Goal: Information Seeking & Learning: Learn about a topic

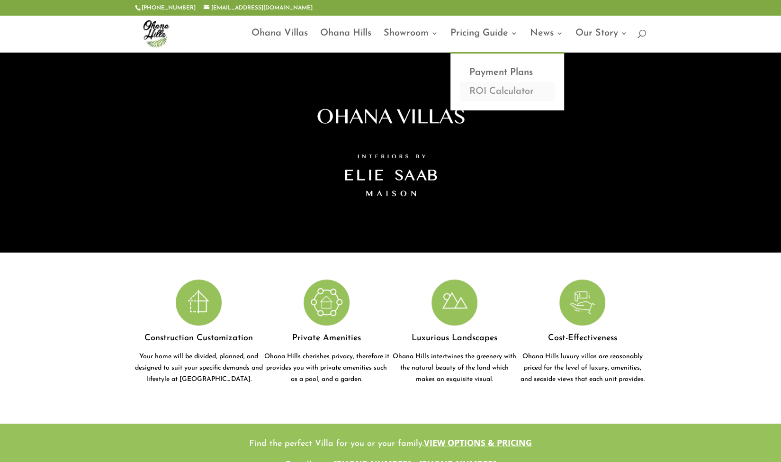
click at [491, 92] on link "ROI Calculator" at bounding box center [507, 91] width 95 height 19
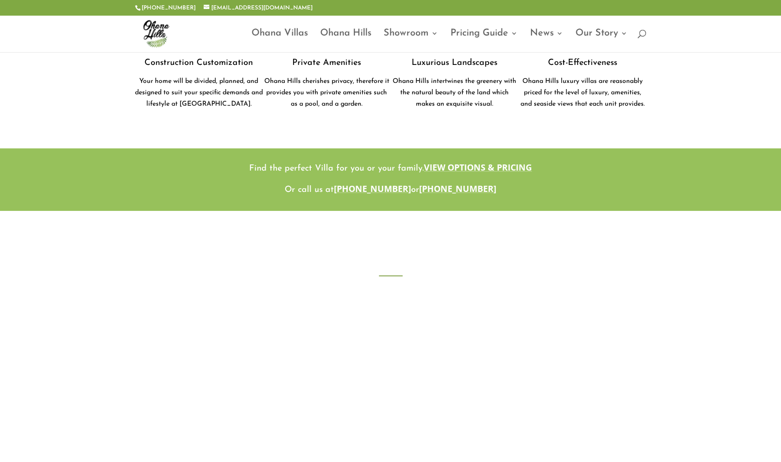
scroll to position [638, 0]
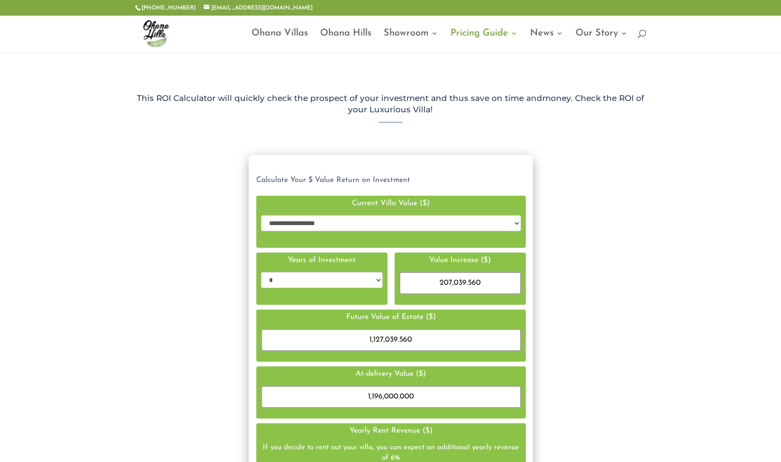
scroll to position [433, 276]
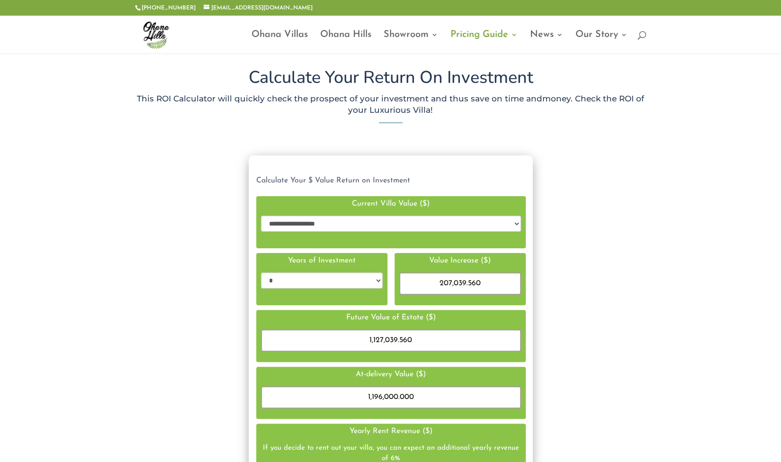
click at [309, 221] on select "**********" at bounding box center [391, 224] width 260 height 16
click at [346, 287] on select "* * * *" at bounding box center [322, 280] width 122 height 16
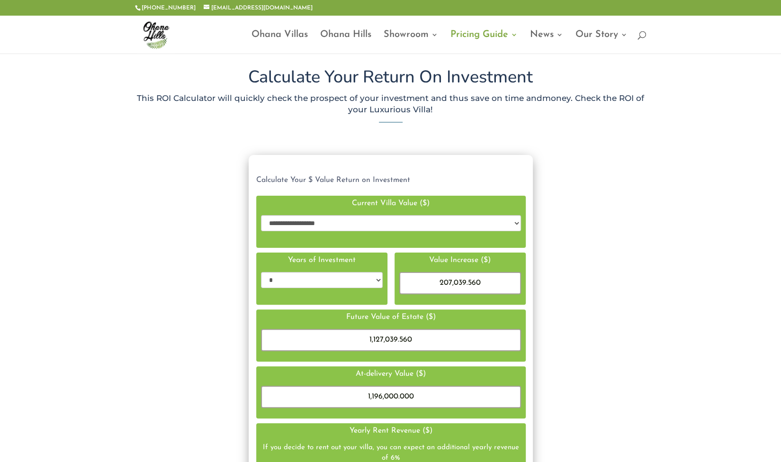
scroll to position [5, 0]
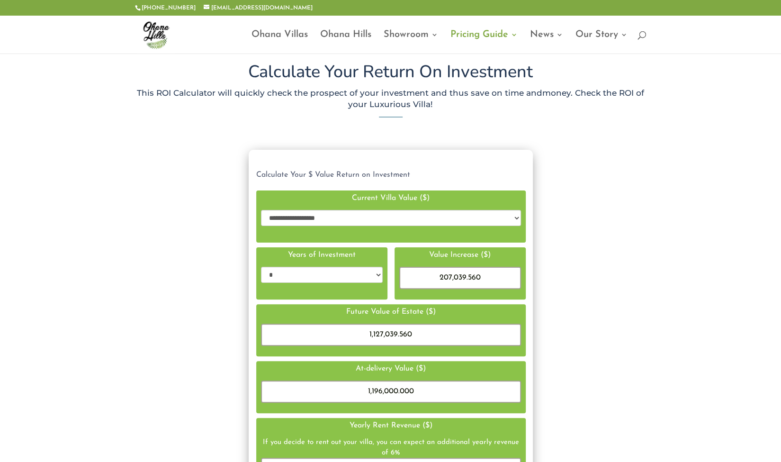
click at [305, 217] on select "**********" at bounding box center [391, 218] width 260 height 16
drag, startPoint x: 156, startPoint y: 266, endPoint x: 610, endPoint y: 190, distance: 459.9
click at [610, 190] on div "**********" at bounding box center [391, 403] width 512 height 506
click at [499, 36] on link "Pricing Guide" at bounding box center [484, 42] width 67 height 22
click at [337, 219] on select "**********" at bounding box center [391, 218] width 260 height 16
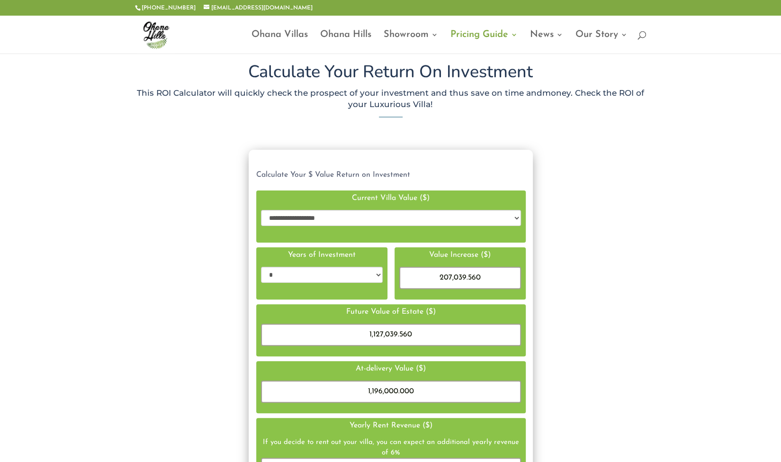
select select "**********"
click at [261, 210] on select "**********" at bounding box center [391, 218] width 260 height 16
click at [323, 216] on select "**********" at bounding box center [391, 218] width 260 height 16
click at [123, 230] on div "**********" at bounding box center [390, 435] width 781 height 601
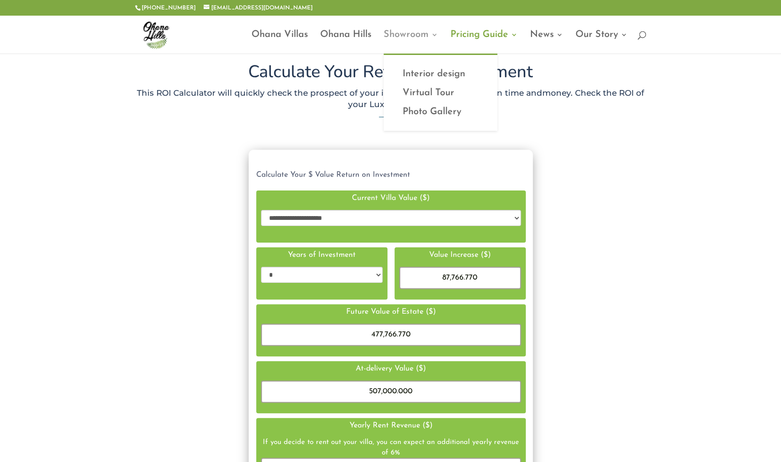
click at [416, 33] on link "Showroom" at bounding box center [411, 42] width 54 height 22
click at [422, 94] on link "Virtual Tour" at bounding box center [440, 92] width 95 height 19
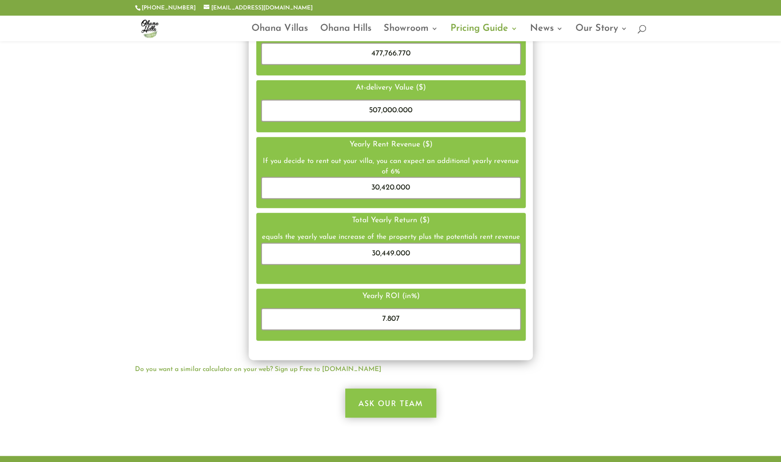
scroll to position [0, 0]
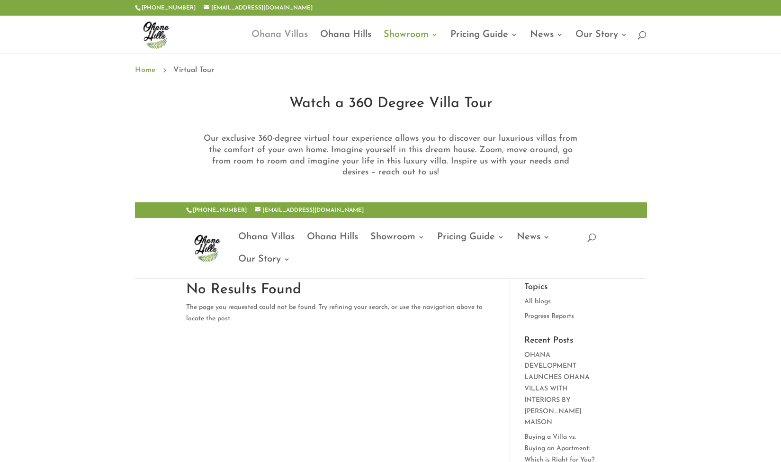
click at [290, 36] on link "Ohana Villas" at bounding box center [280, 42] width 56 height 22
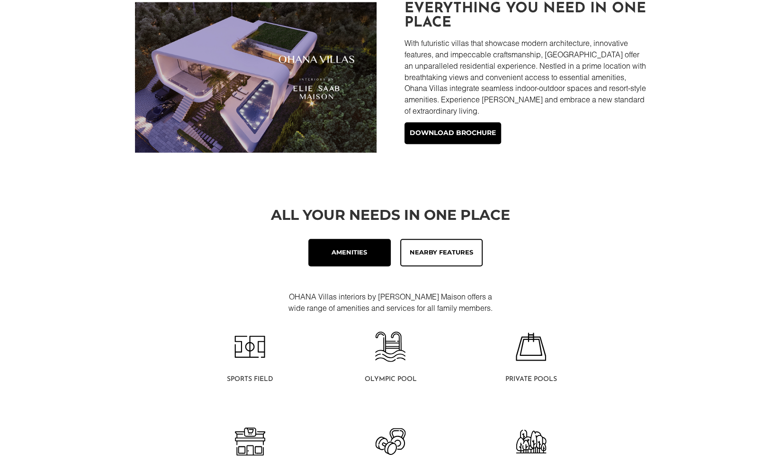
scroll to position [366, 0]
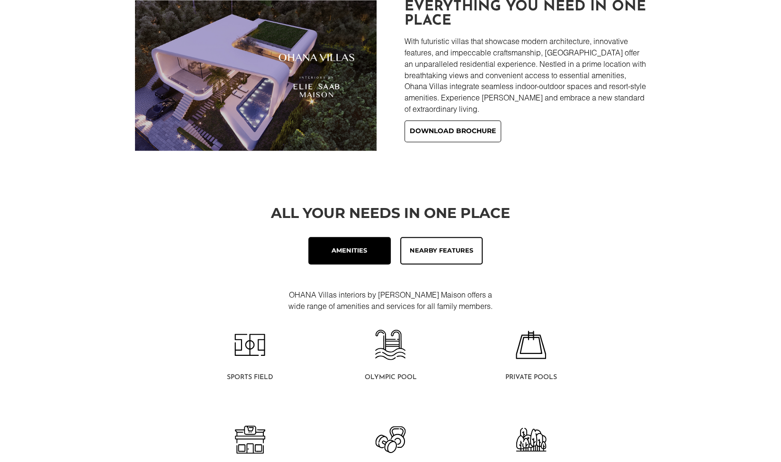
click at [442, 133] on link "Download brochure" at bounding box center [453, 131] width 97 height 22
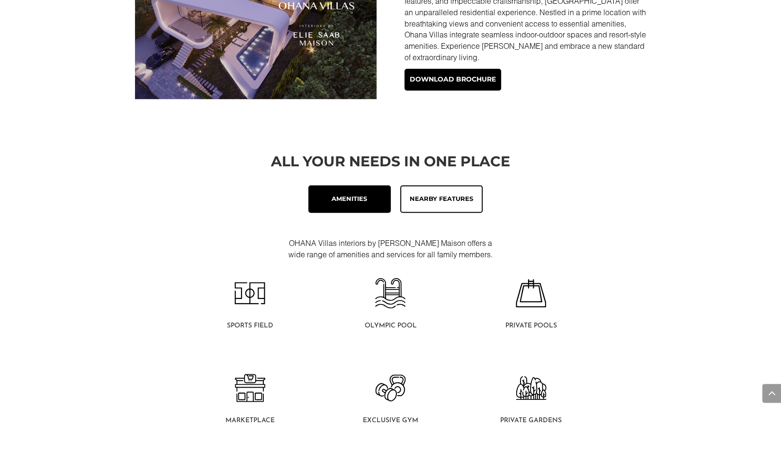
scroll to position [428, 0]
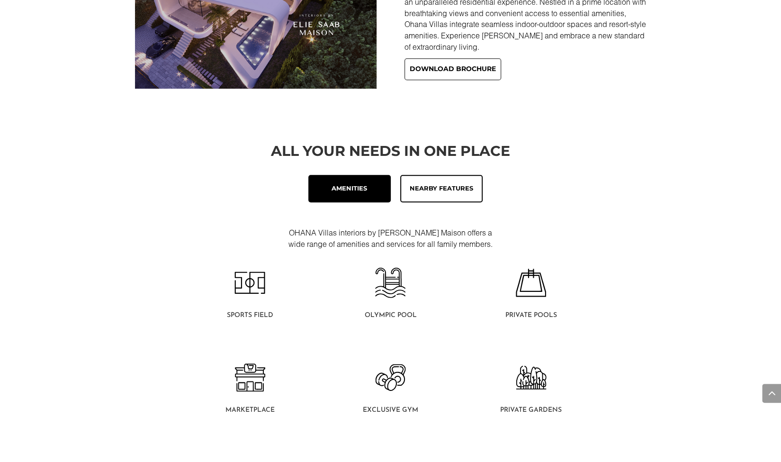
click at [466, 72] on link "Download brochure" at bounding box center [453, 69] width 97 height 22
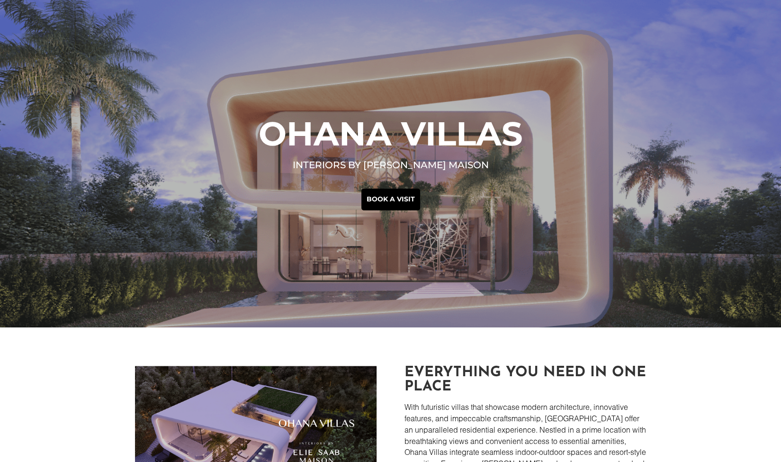
click at [193, 7] on div "Ohana Villas interiors by Elie saab Maison Book a visit" at bounding box center [390, 163] width 781 height 327
click at [195, 8] on div "Ohana Villas interiors by Elie saab Maison Book a visit" at bounding box center [390, 163] width 781 height 327
drag, startPoint x: 780, startPoint y: 52, endPoint x: 785, endPoint y: 72, distance: 21.5
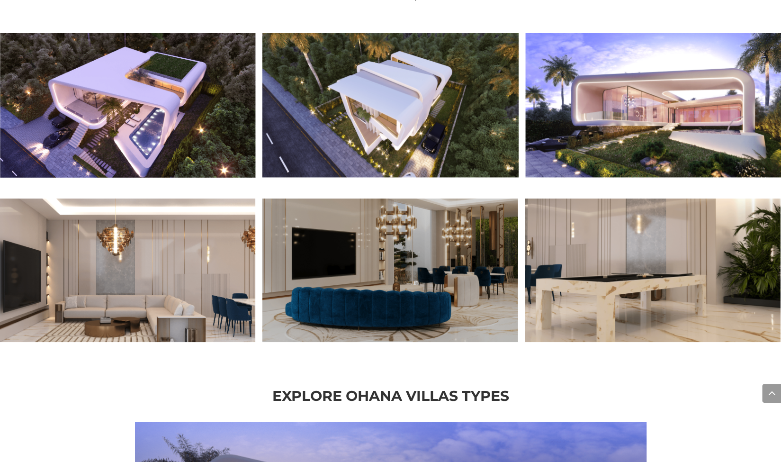
scroll to position [948, 0]
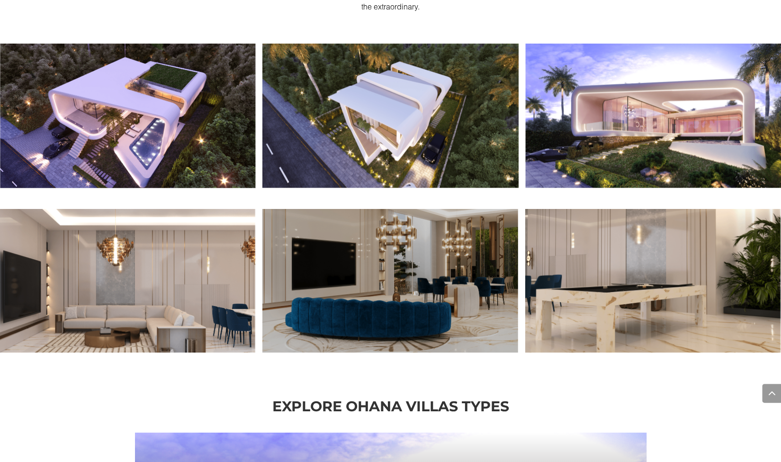
click at [256, 91] on img at bounding box center [128, 116] width 256 height 144
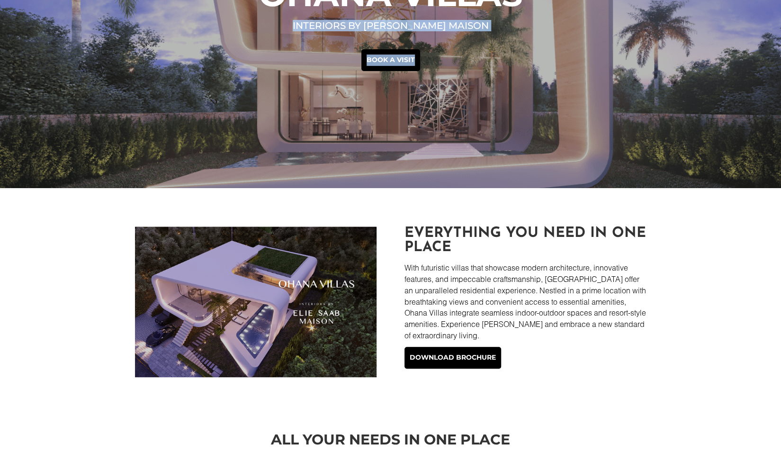
scroll to position [0, 0]
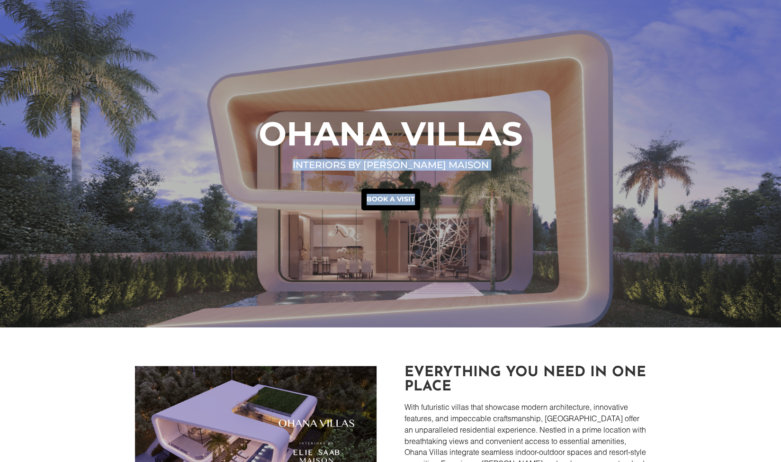
drag, startPoint x: 780, startPoint y: 65, endPoint x: 788, endPoint y: -41, distance: 106.9
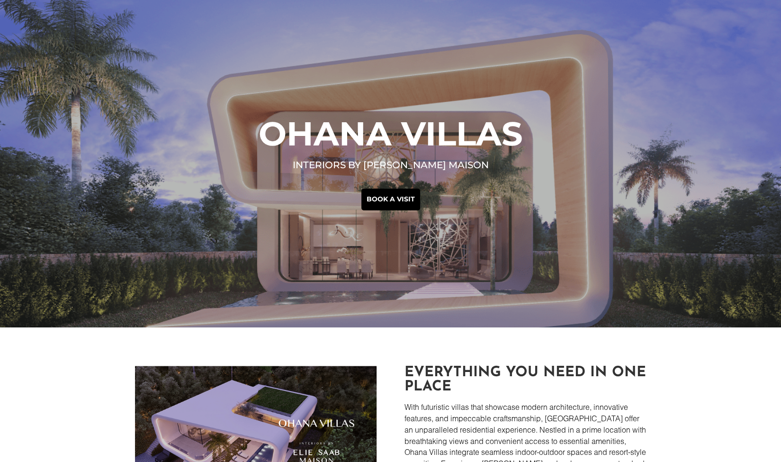
click at [704, 341] on div "Everything you need in one place With futuristic villas that showcase modern ar…" at bounding box center [390, 440] width 781 height 227
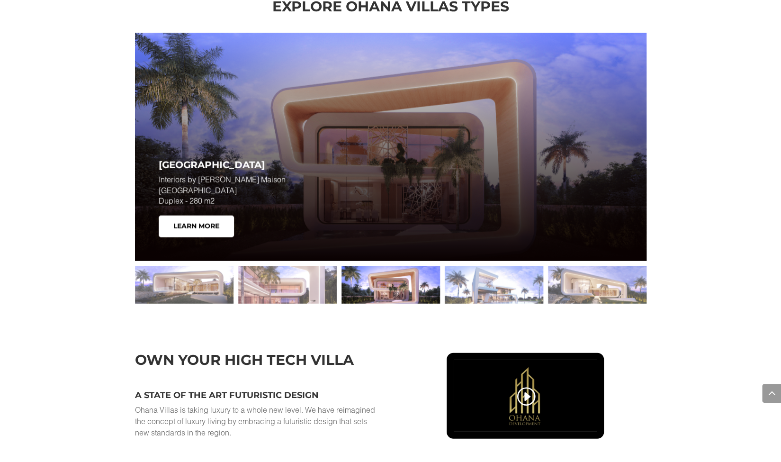
scroll to position [1396, 0]
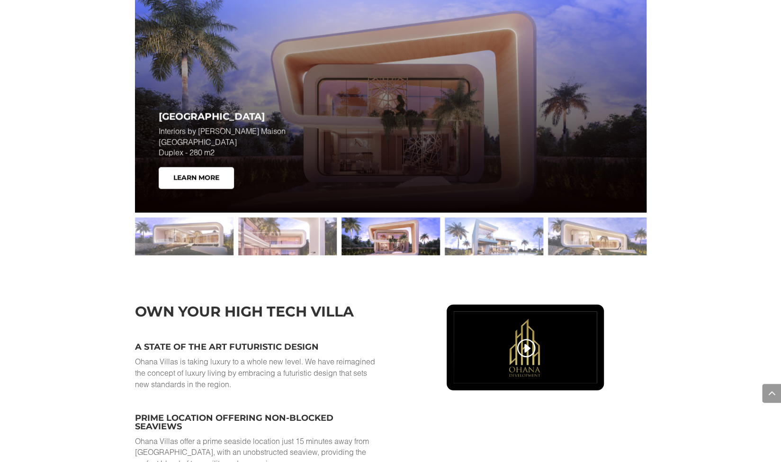
click at [420, 145] on div at bounding box center [391, 98] width 512 height 228
click at [215, 182] on link "Learn More" at bounding box center [196, 178] width 75 height 22
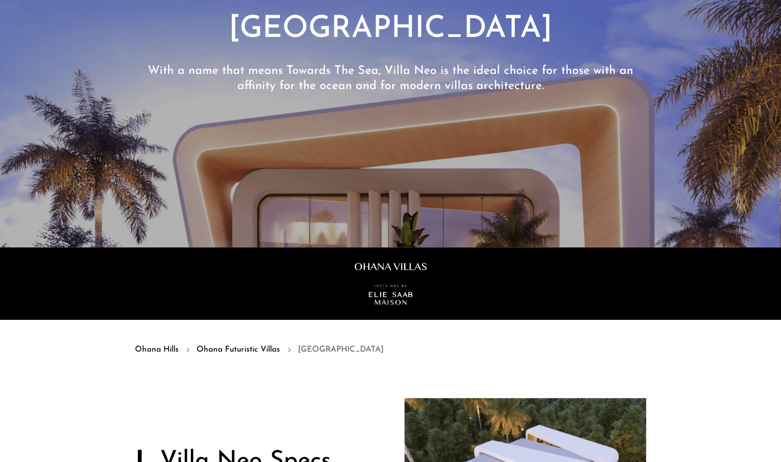
scroll to position [141, 0]
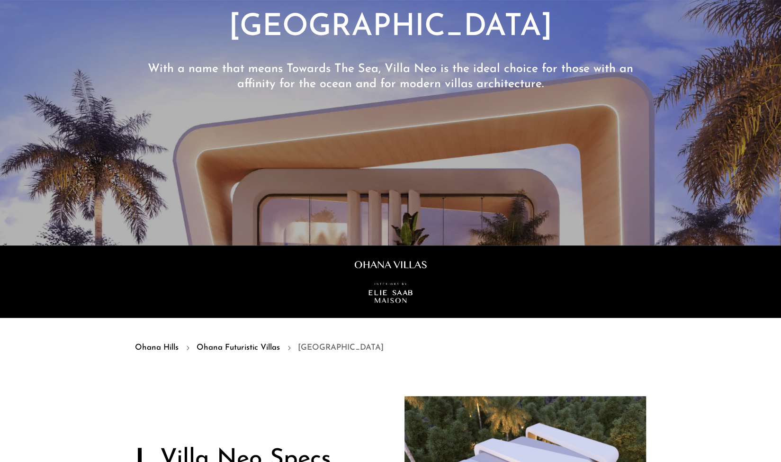
click at [233, 348] on link "Ohana Futuristic Villas" at bounding box center [238, 348] width 83 height 12
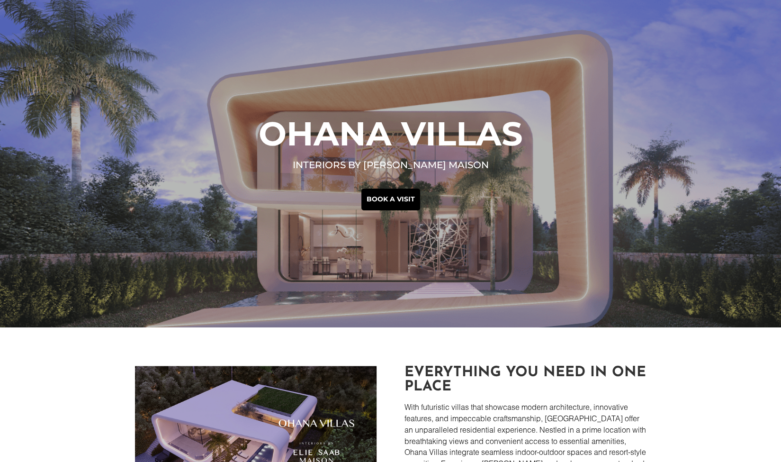
drag, startPoint x: 788, startPoint y: 1, endPoint x: 748, endPoint y: 383, distance: 384.0
click at [748, 383] on div "Everything you need in one place With futuristic villas that showcase modern ar…" at bounding box center [390, 440] width 781 height 227
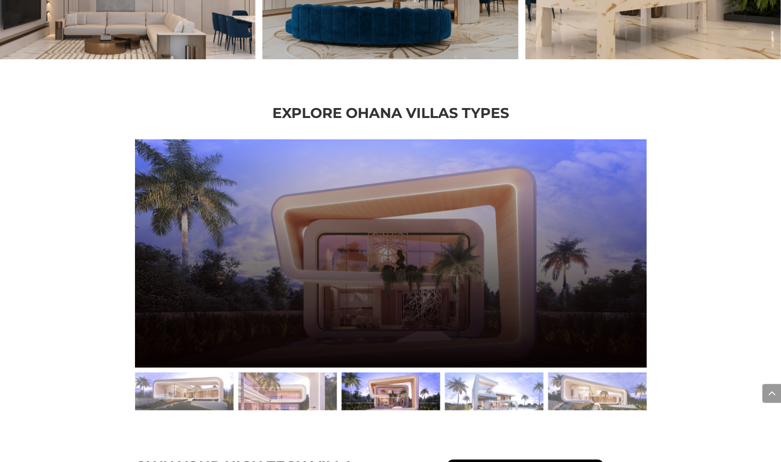
scroll to position [1305, 0]
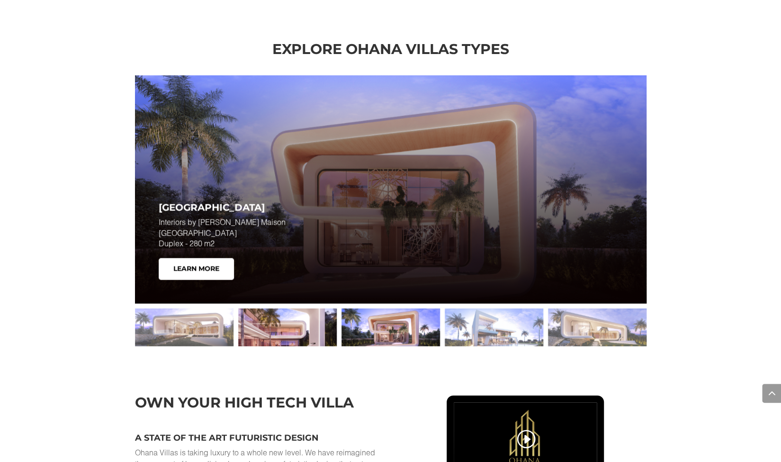
click at [263, 324] on div at bounding box center [287, 327] width 99 height 38
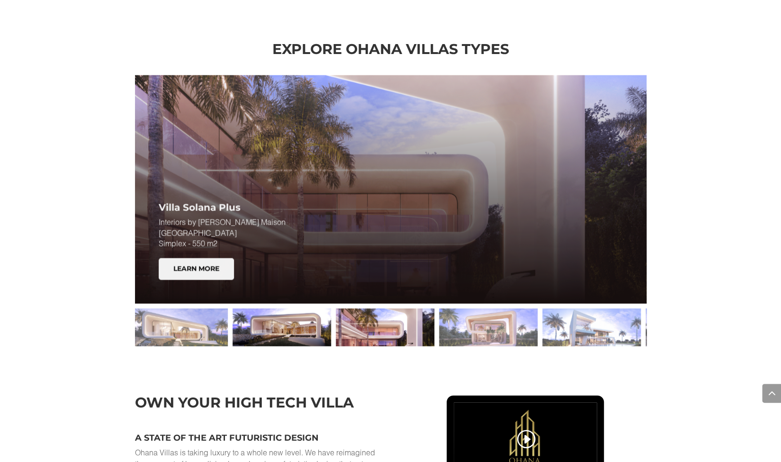
drag, startPoint x: 263, startPoint y: 324, endPoint x: 268, endPoint y: 331, distance: 9.1
click at [268, 331] on div at bounding box center [282, 327] width 99 height 38
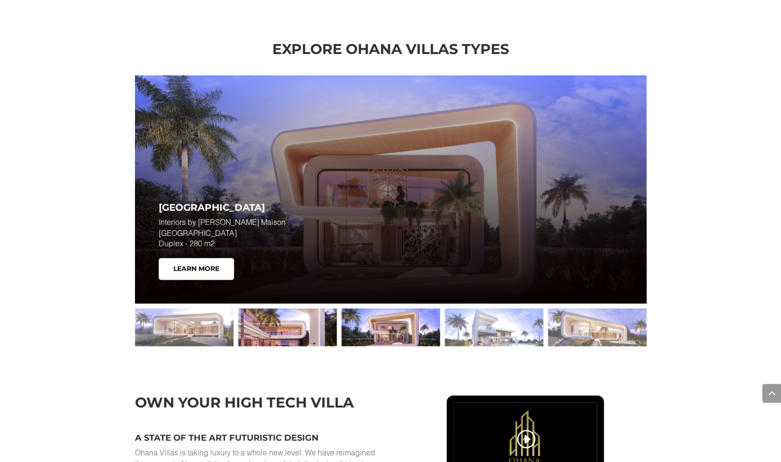
click at [275, 328] on div at bounding box center [287, 327] width 99 height 38
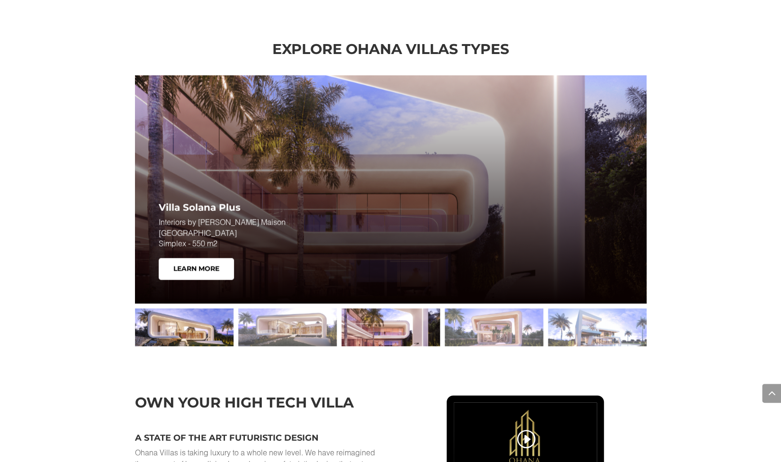
click at [207, 323] on div at bounding box center [184, 327] width 99 height 38
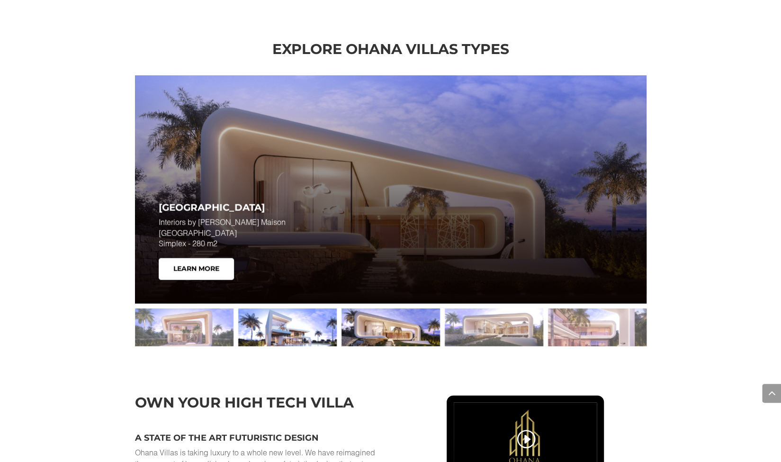
click at [270, 331] on div at bounding box center [287, 327] width 99 height 38
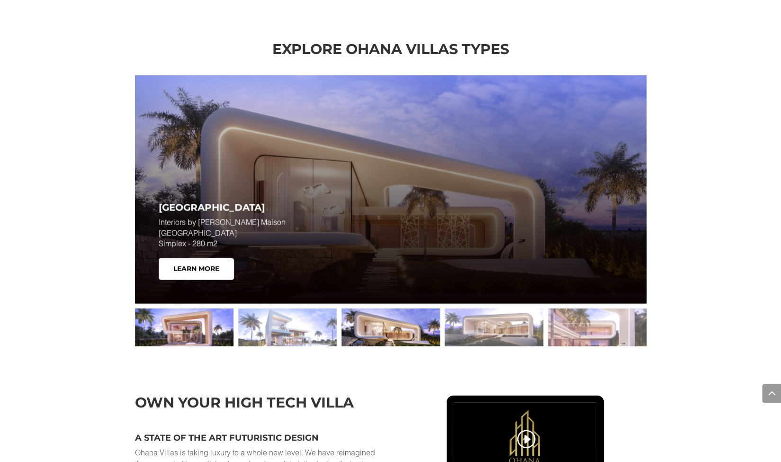
click at [191, 323] on div at bounding box center [184, 327] width 99 height 38
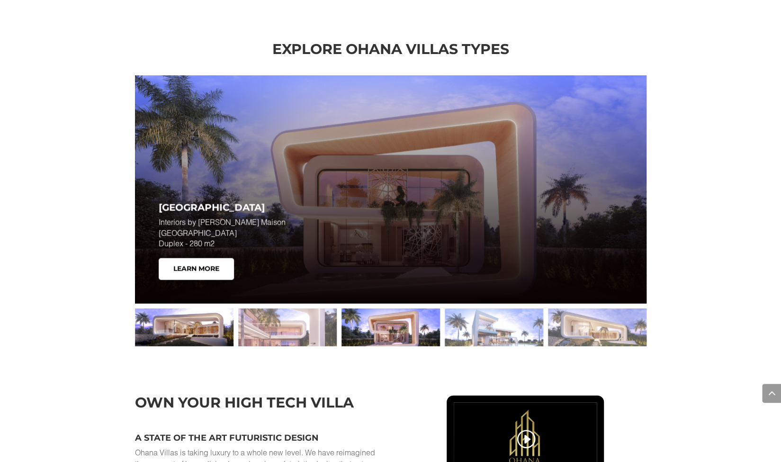
click at [206, 331] on div at bounding box center [184, 327] width 99 height 38
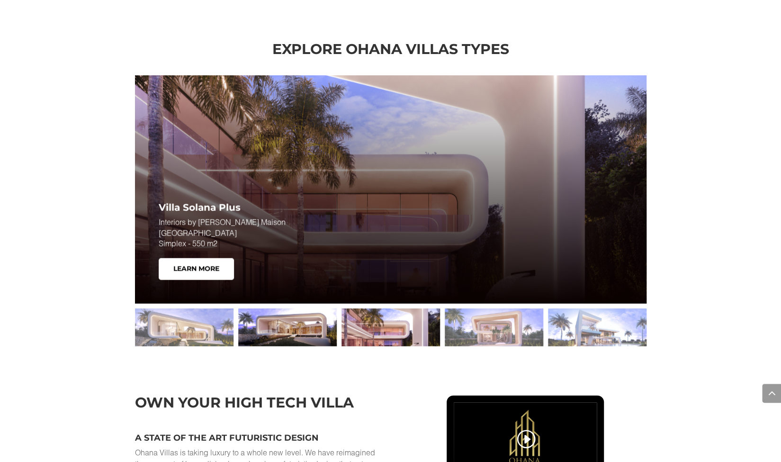
click at [271, 318] on div at bounding box center [287, 327] width 99 height 38
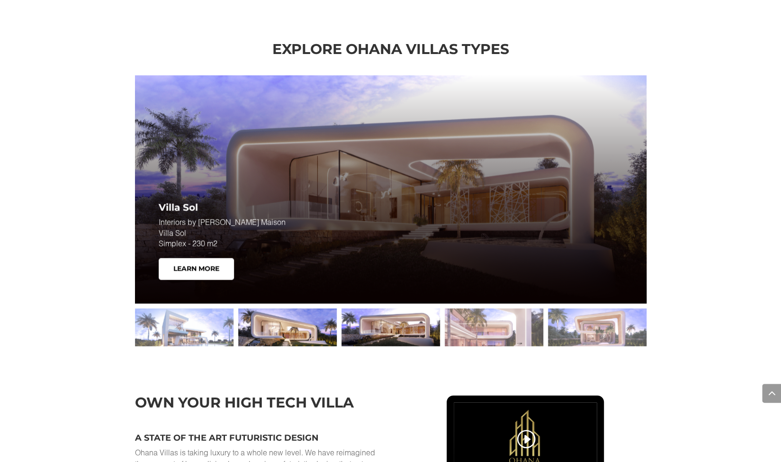
click at [284, 330] on div at bounding box center [287, 327] width 99 height 38
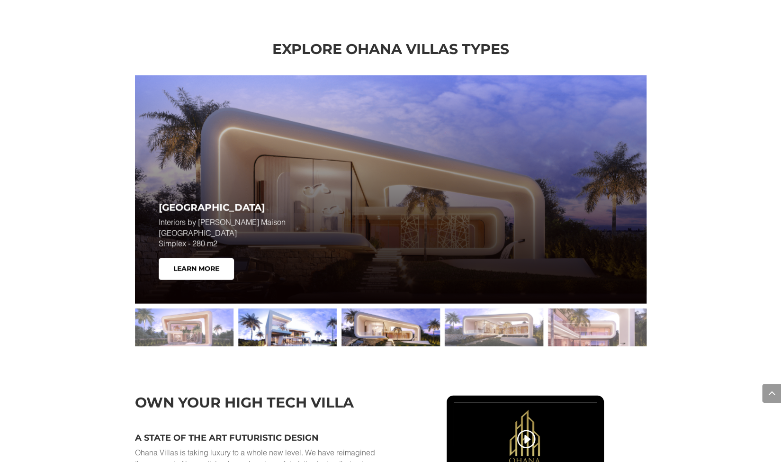
click at [302, 328] on div at bounding box center [287, 327] width 99 height 38
click at [246, 326] on div at bounding box center [287, 327] width 99 height 38
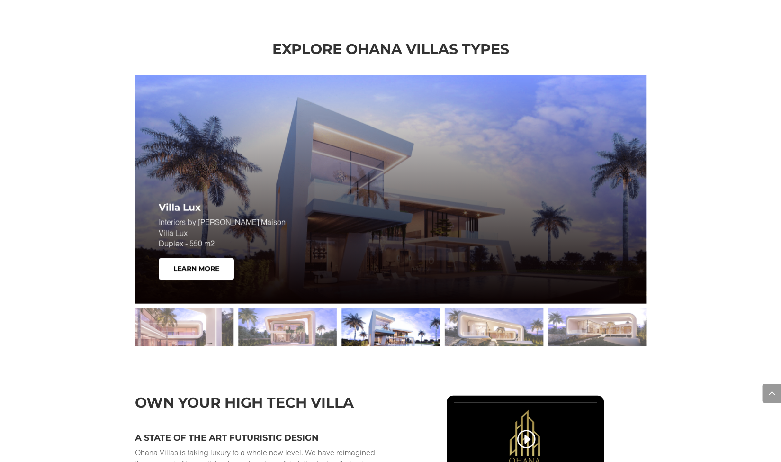
click at [375, 320] on div at bounding box center [391, 327] width 99 height 38
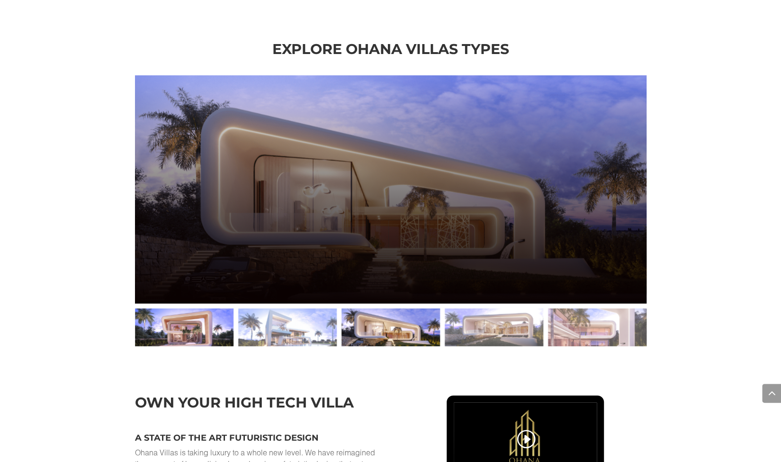
click at [234, 326] on div at bounding box center [184, 327] width 99 height 38
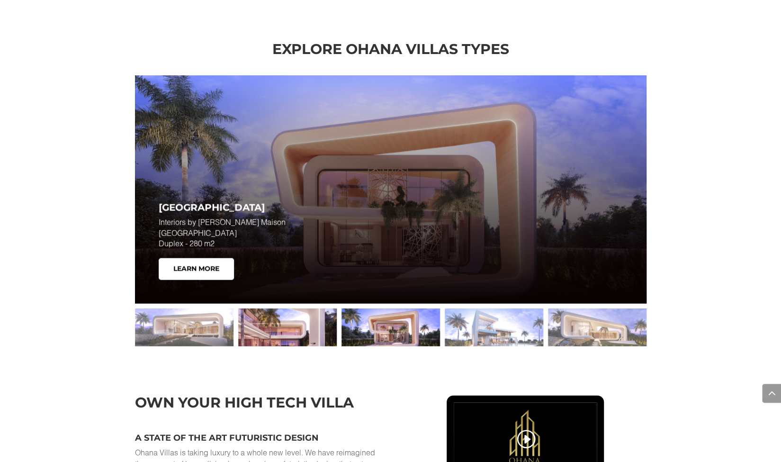
click at [283, 328] on div at bounding box center [287, 327] width 99 height 38
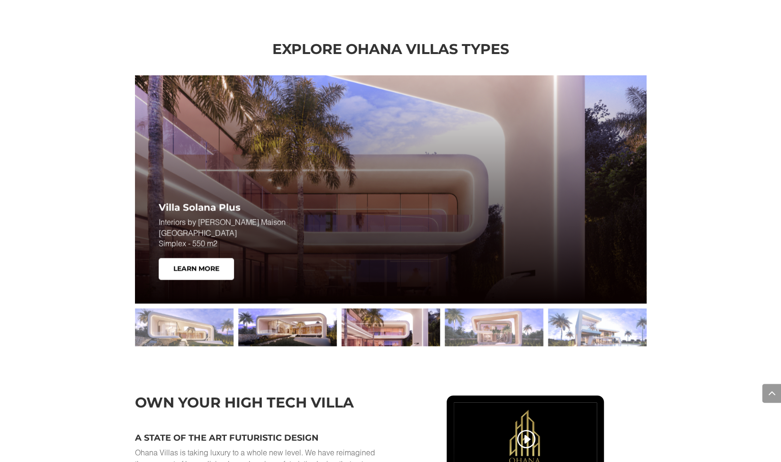
click at [304, 329] on div at bounding box center [287, 327] width 99 height 38
click at [305, 333] on div at bounding box center [287, 327] width 99 height 38
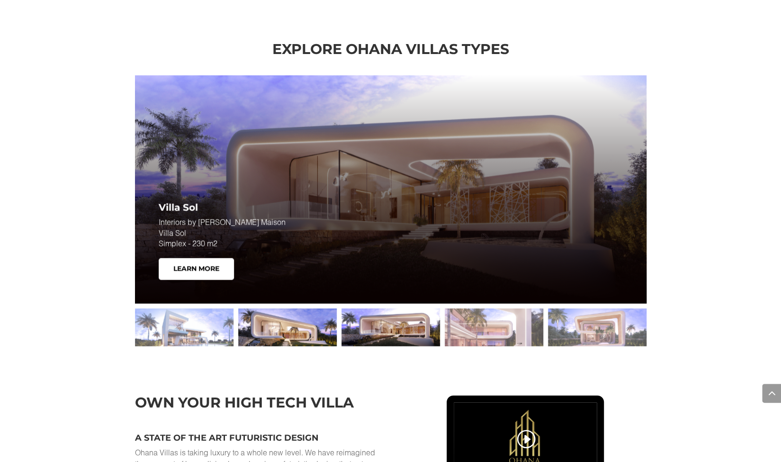
click at [305, 327] on div at bounding box center [287, 327] width 99 height 38
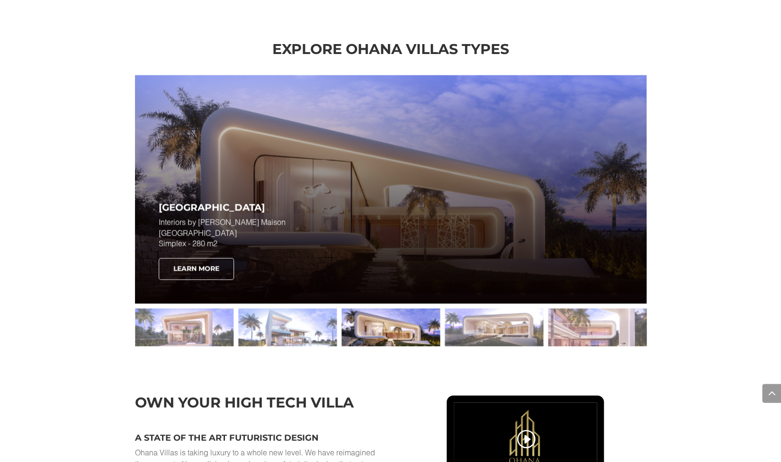
drag, startPoint x: 218, startPoint y: 273, endPoint x: 183, endPoint y: 271, distance: 34.7
click at [183, 271] on link "Learn More" at bounding box center [196, 269] width 75 height 22
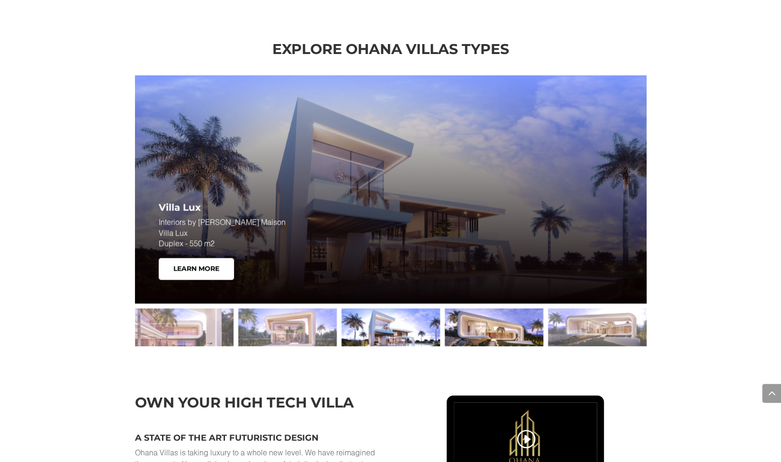
click at [488, 316] on div at bounding box center [494, 327] width 99 height 38
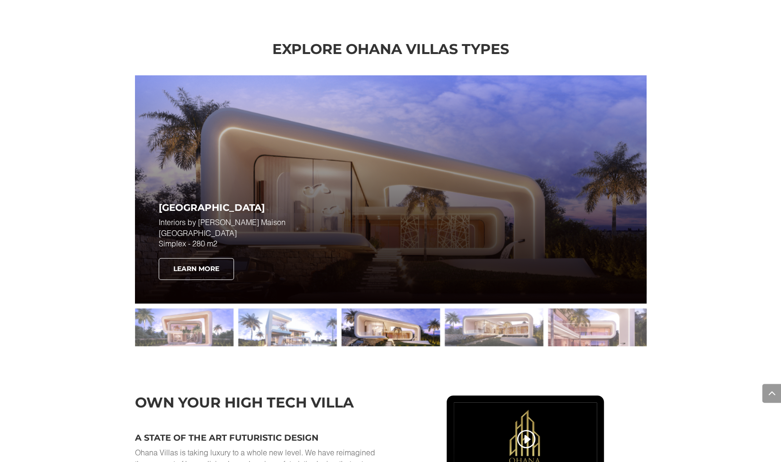
click at [201, 266] on link "Learn More" at bounding box center [196, 269] width 75 height 22
click at [199, 268] on link "Learn More" at bounding box center [196, 269] width 75 height 22
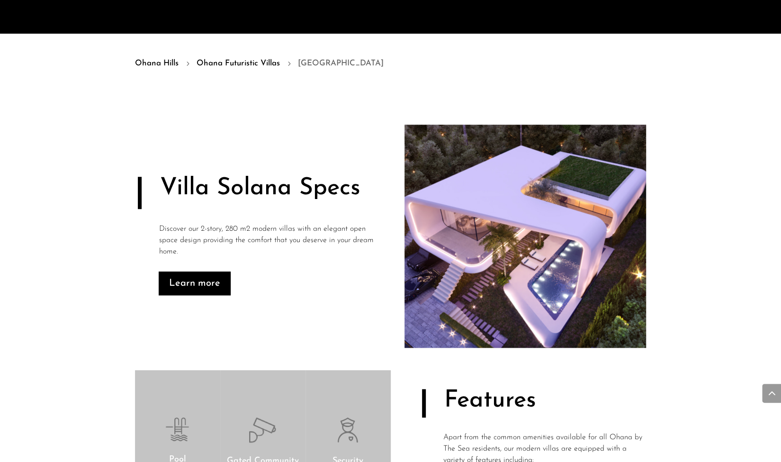
scroll to position [427, 0]
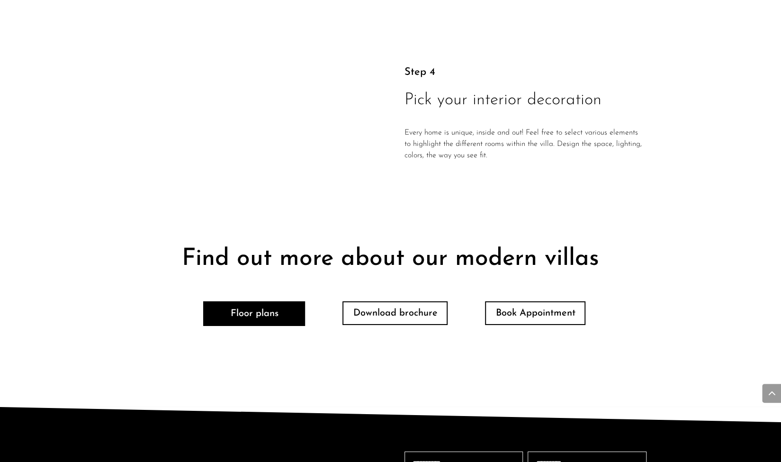
drag, startPoint x: 787, startPoint y: 43, endPoint x: 788, endPoint y: 385, distance: 342.1
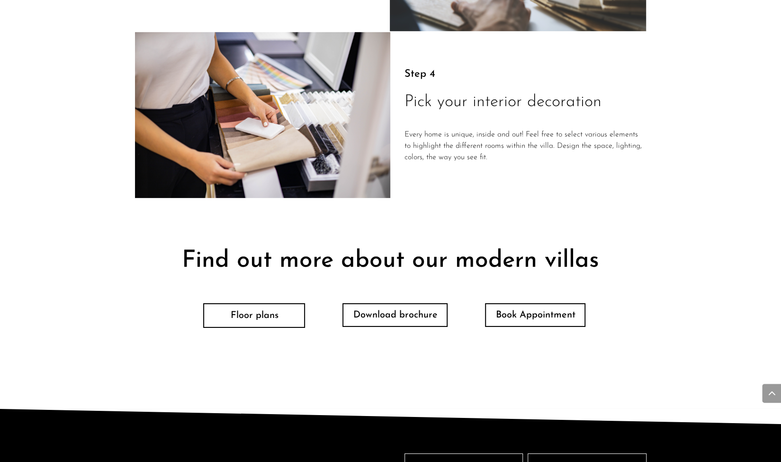
click at [279, 323] on link "Floor plans" at bounding box center [254, 315] width 102 height 25
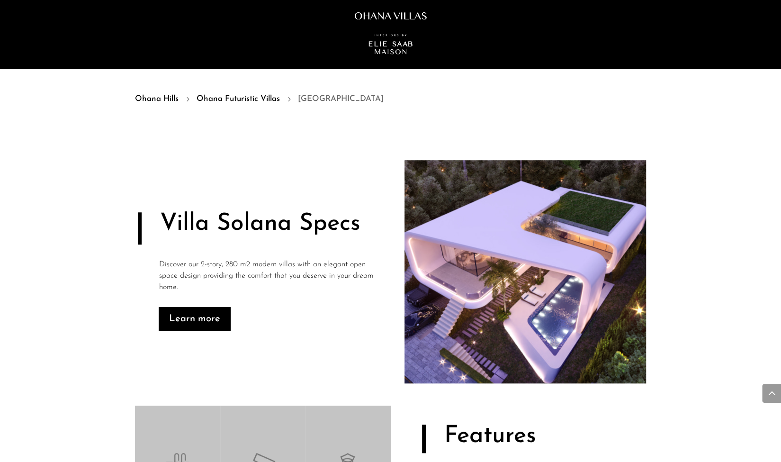
scroll to position [381, 0]
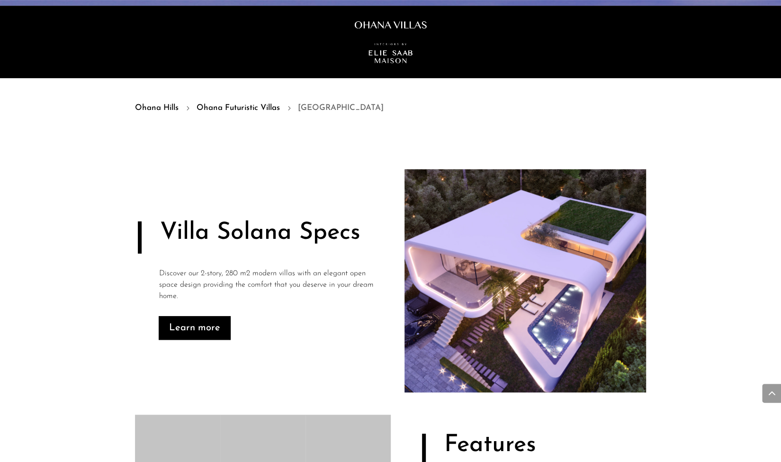
click at [268, 104] on link "Ohana Futuristic Villas" at bounding box center [238, 108] width 83 height 12
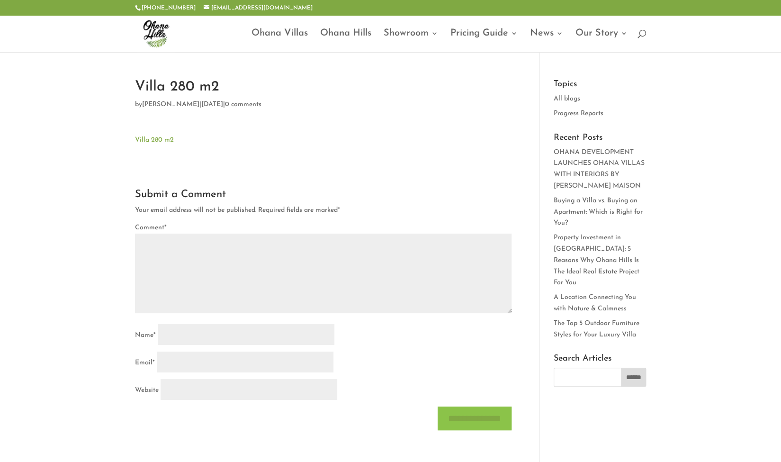
type textarea "*********"
type input "******"
type input "*******"
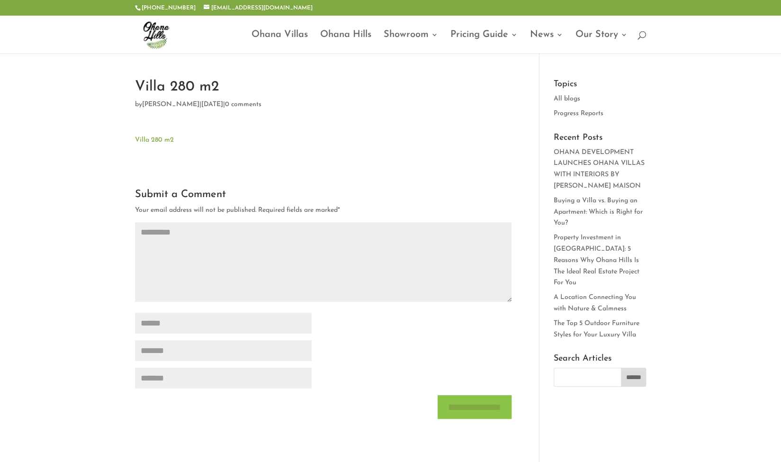
click at [156, 141] on link "Villa 280 m2" at bounding box center [154, 139] width 39 height 7
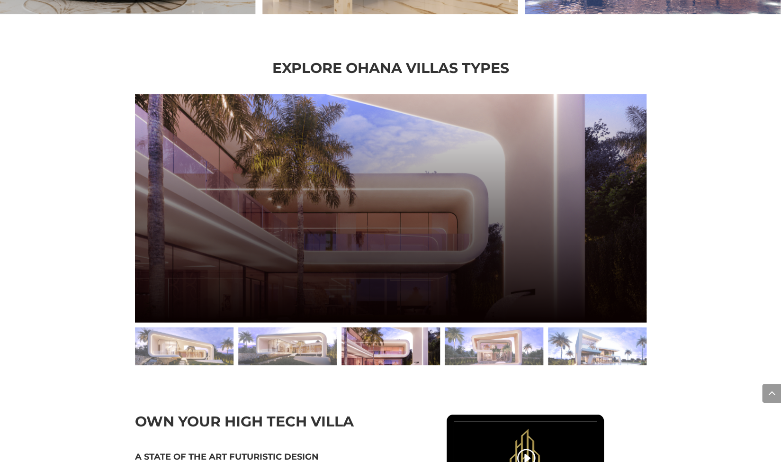
scroll to position [1282, 0]
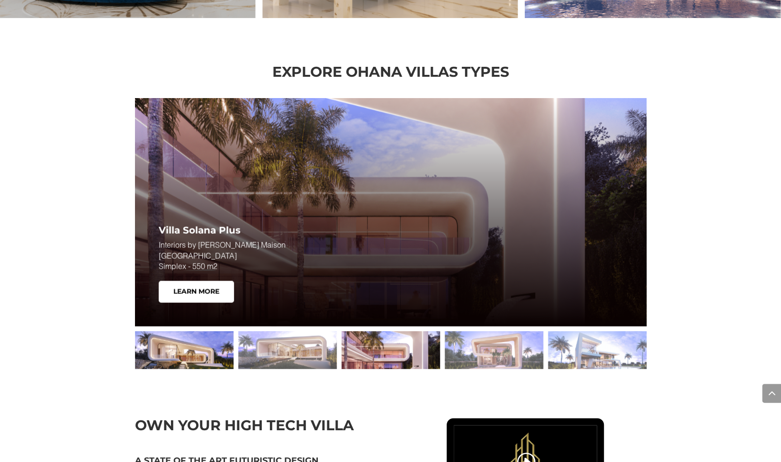
click at [208, 353] on div at bounding box center [184, 350] width 99 height 38
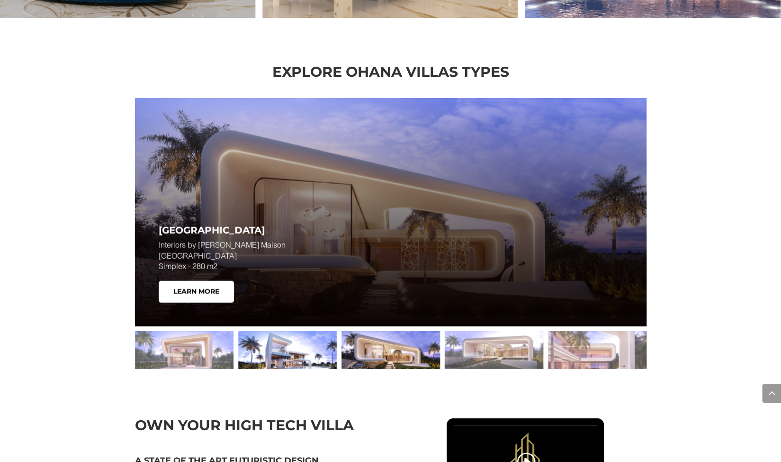
click at [304, 362] on div at bounding box center [287, 350] width 99 height 38
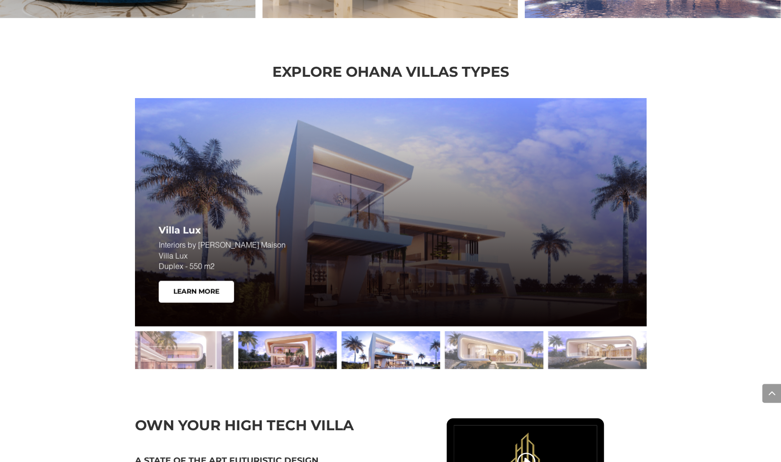
click at [327, 343] on div at bounding box center [287, 350] width 99 height 38
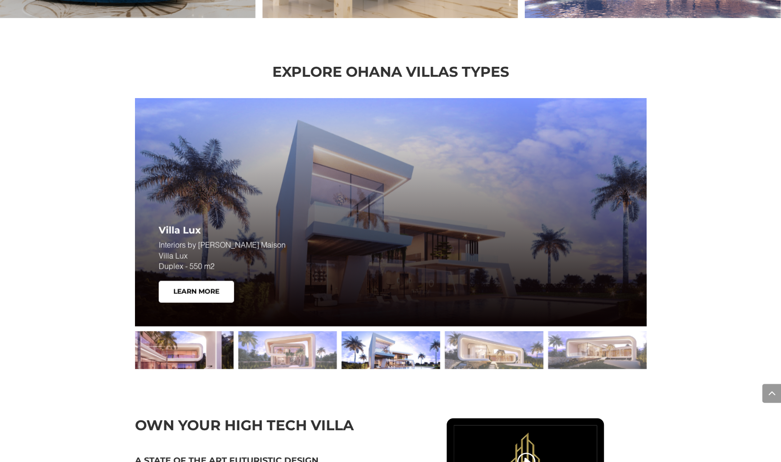
click at [195, 350] on div at bounding box center [184, 350] width 99 height 38
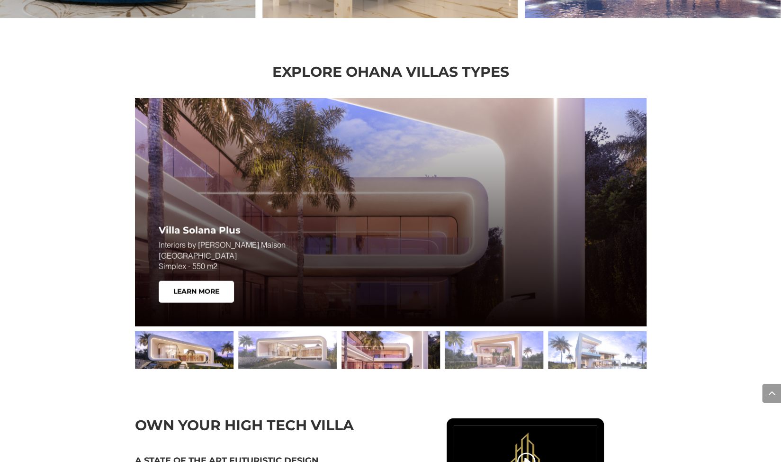
click at [203, 354] on div at bounding box center [184, 350] width 99 height 38
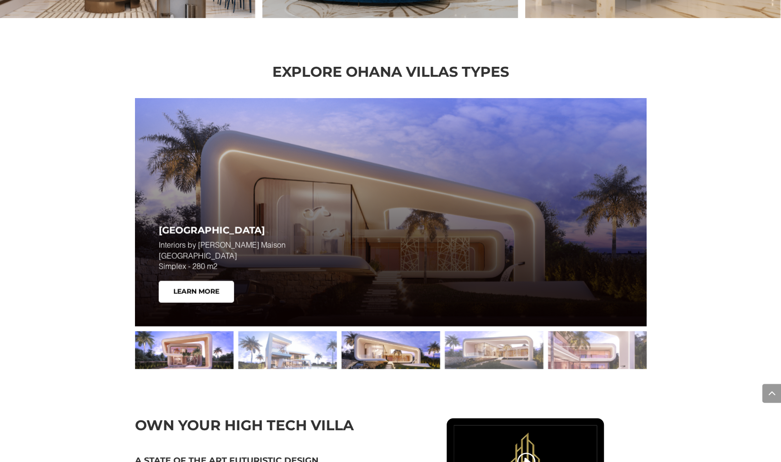
click at [203, 361] on div at bounding box center [184, 350] width 99 height 38
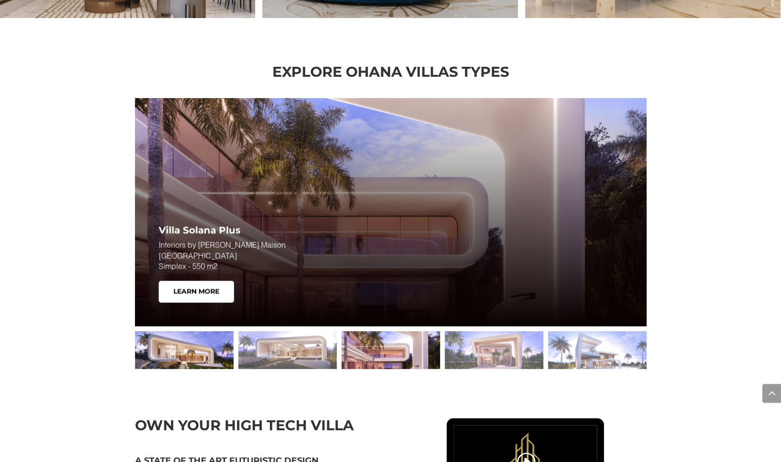
click at [198, 354] on div at bounding box center [184, 350] width 99 height 38
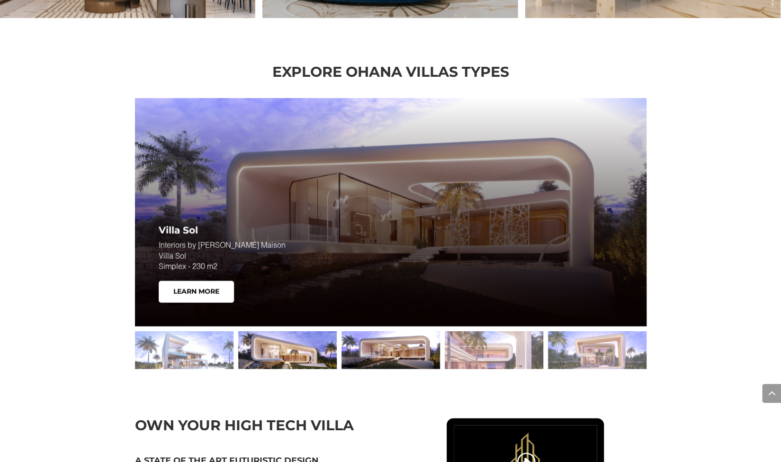
click at [198, 354] on div at bounding box center [81, 350] width 512 height 38
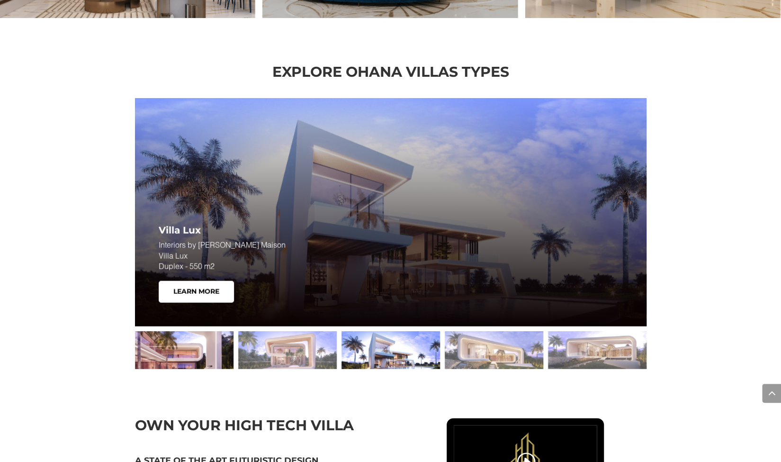
click at [198, 353] on div at bounding box center [184, 350] width 99 height 38
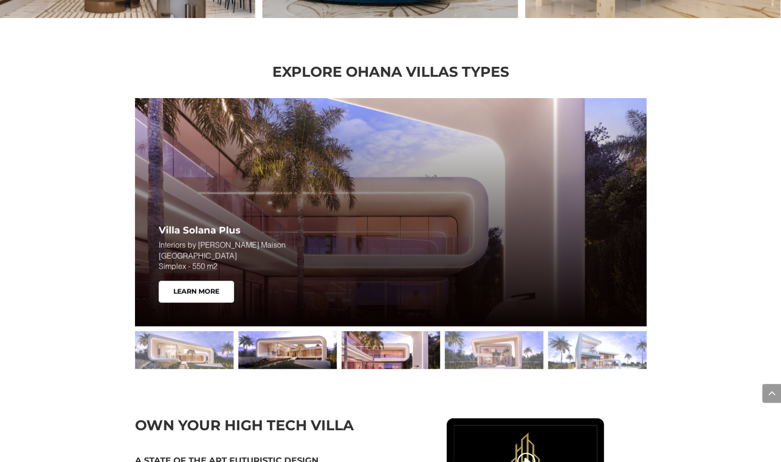
click at [284, 344] on div at bounding box center [287, 350] width 99 height 38
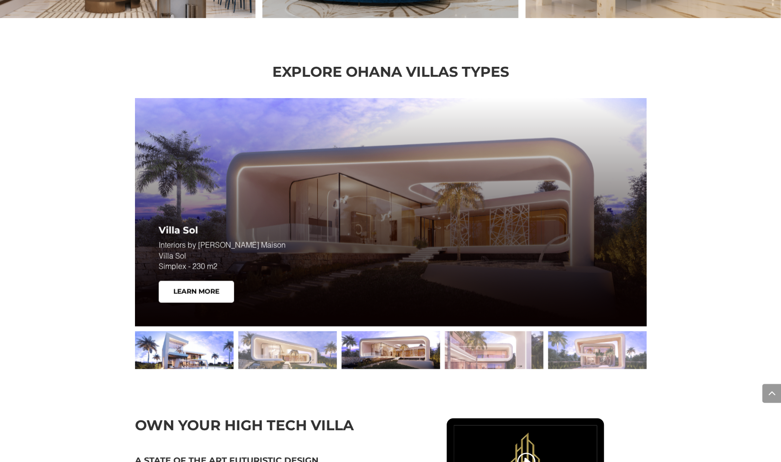
click at [206, 355] on div at bounding box center [184, 350] width 99 height 38
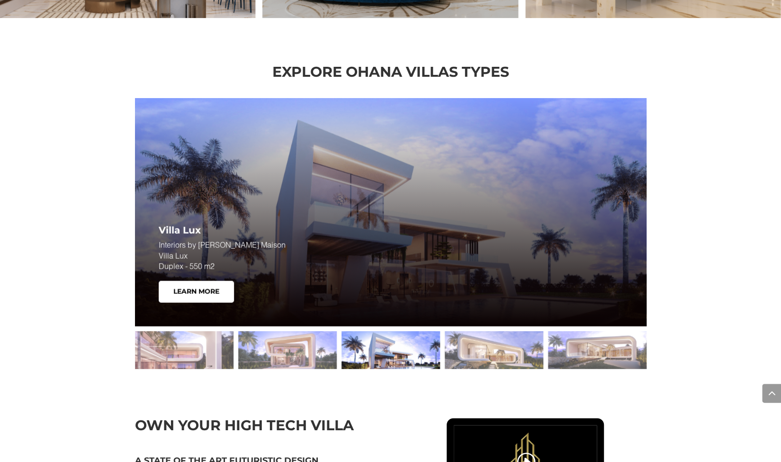
click at [369, 348] on div at bounding box center [391, 350] width 99 height 38
click at [306, 344] on div at bounding box center [287, 350] width 99 height 38
click at [209, 349] on div at bounding box center [184, 350] width 99 height 38
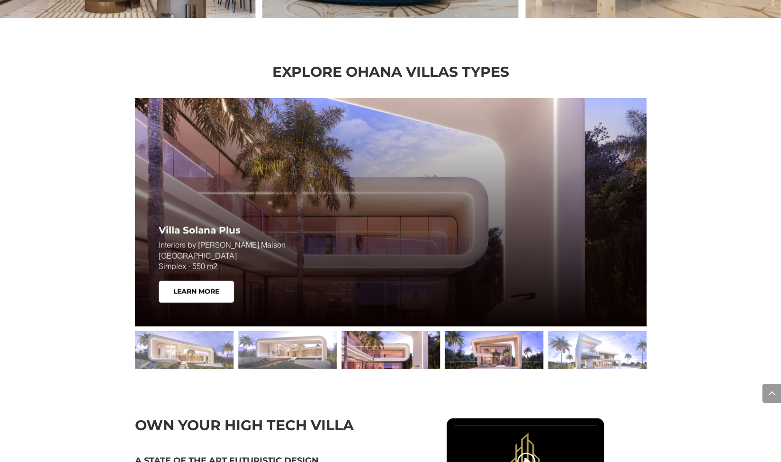
click at [471, 352] on div at bounding box center [494, 350] width 99 height 38
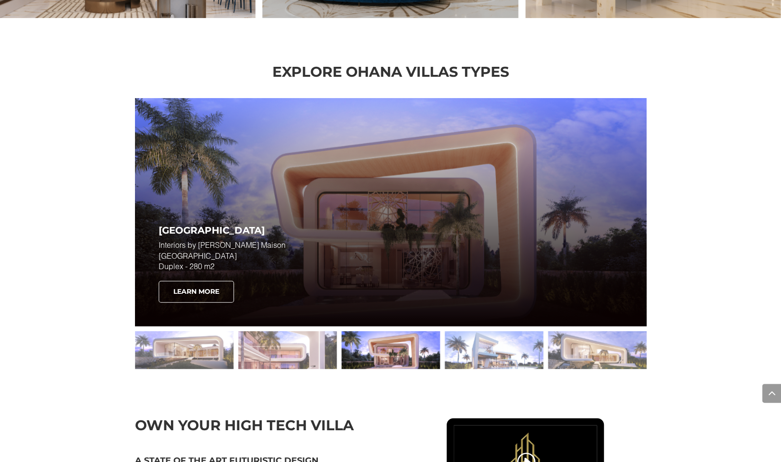
click at [193, 297] on link "Learn More" at bounding box center [196, 292] width 75 height 22
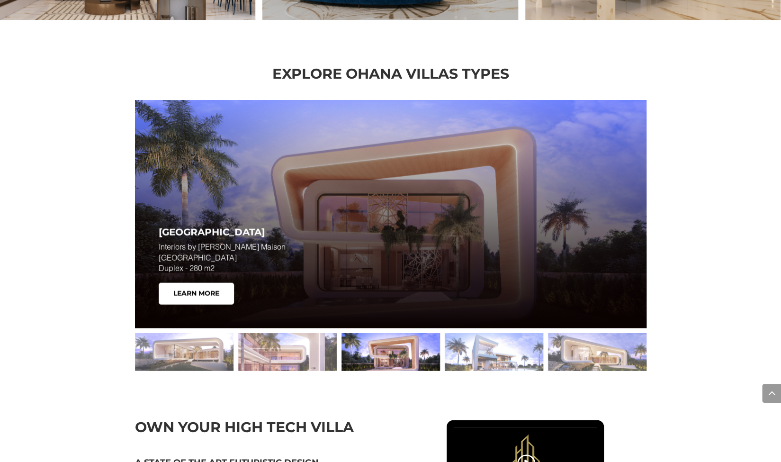
click at [265, 288] on div "Villa Neo Interiors by ELIE SAAB Maison Villa Neo Duplex - 280 m2 Learn More" at bounding box center [275, 265] width 233 height 77
click at [219, 348] on div at bounding box center [184, 352] width 99 height 38
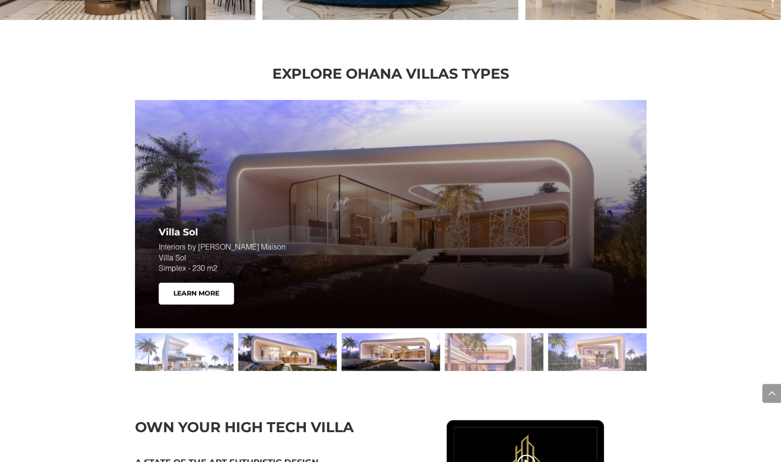
click at [291, 345] on div at bounding box center [287, 352] width 99 height 38
click at [379, 352] on div at bounding box center [391, 352] width 99 height 38
click at [290, 358] on div at bounding box center [287, 352] width 99 height 38
click at [285, 357] on div at bounding box center [287, 352] width 99 height 38
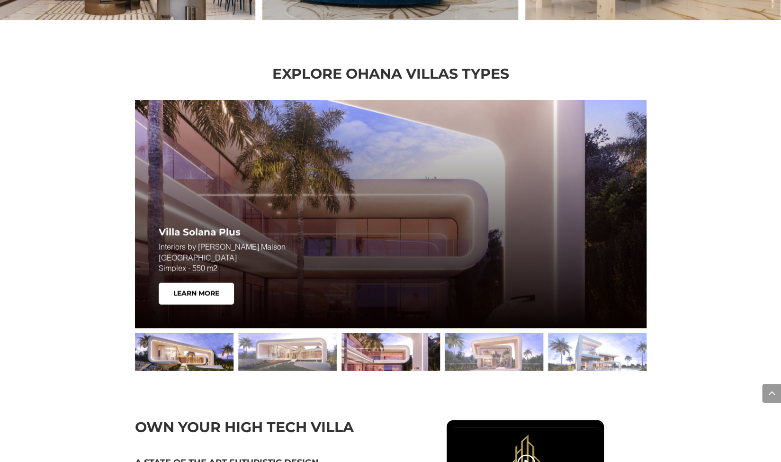
click at [200, 348] on div at bounding box center [184, 352] width 99 height 38
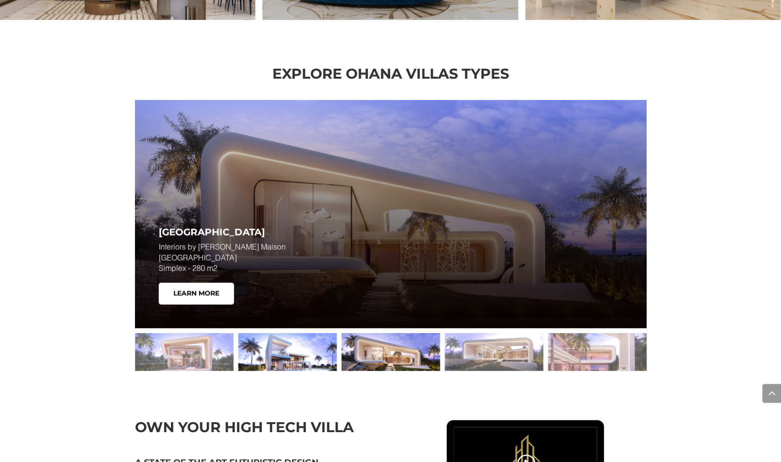
click at [295, 340] on div at bounding box center [287, 352] width 99 height 38
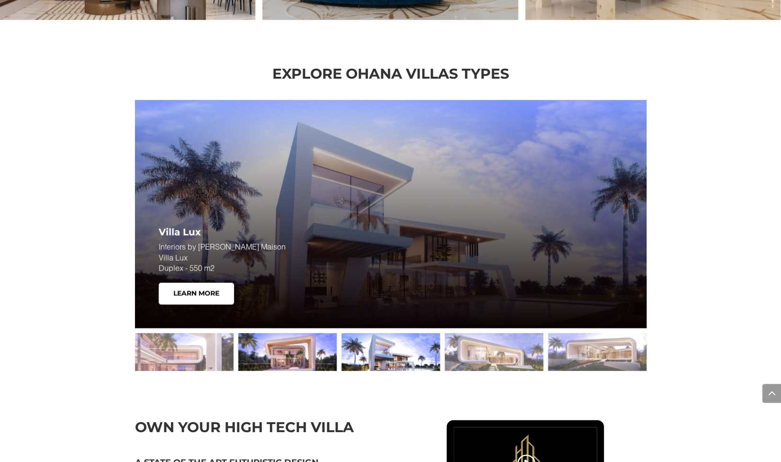
click at [265, 354] on div at bounding box center [287, 352] width 99 height 38
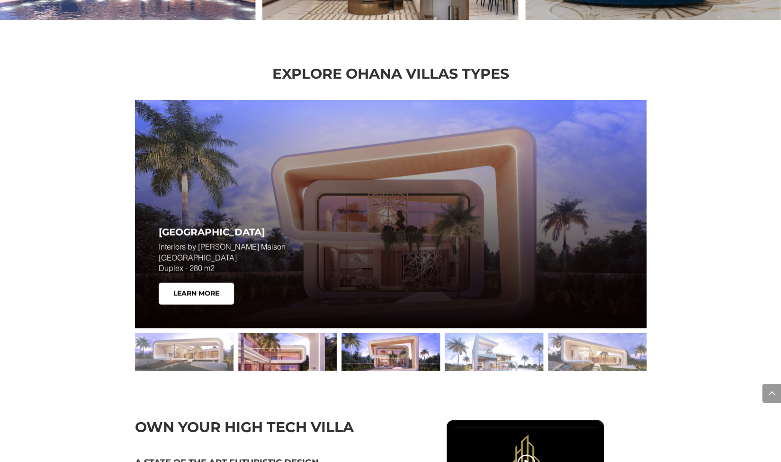
click at [318, 369] on div at bounding box center [287, 352] width 99 height 38
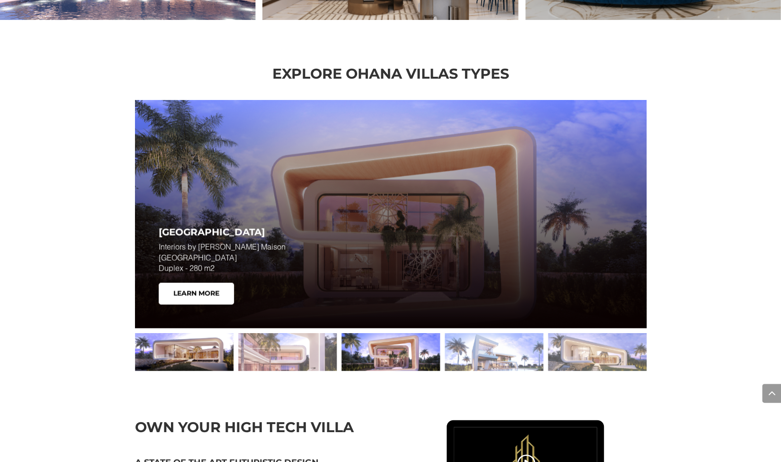
click at [210, 353] on div at bounding box center [184, 352] width 99 height 38
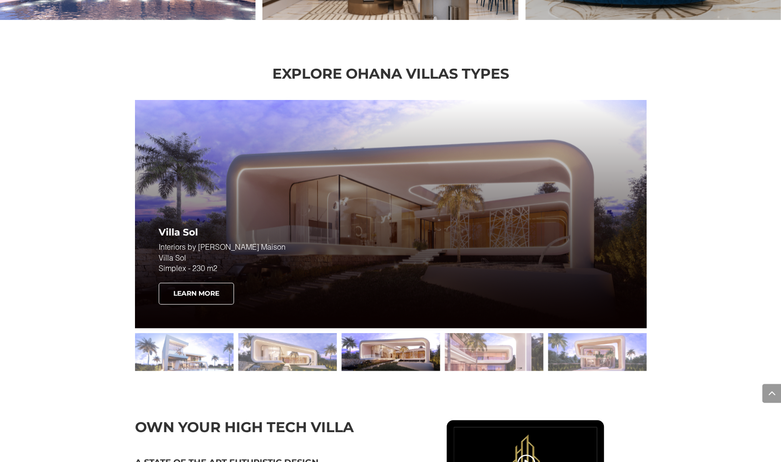
click at [206, 289] on link "Learn More" at bounding box center [196, 294] width 75 height 22
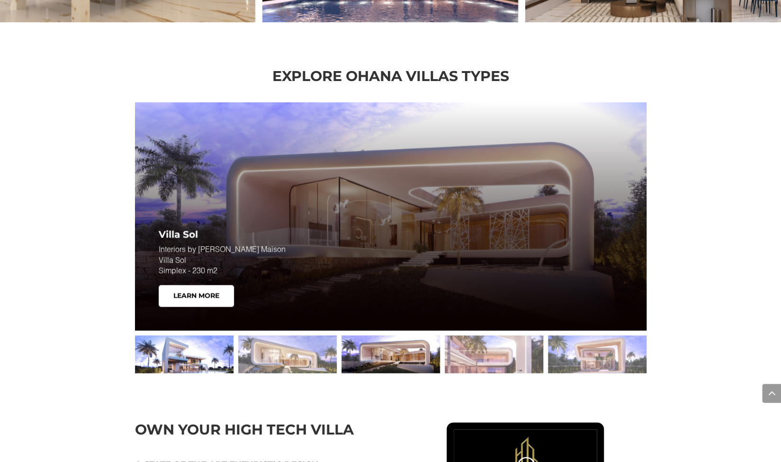
click at [176, 348] on div at bounding box center [184, 354] width 99 height 38
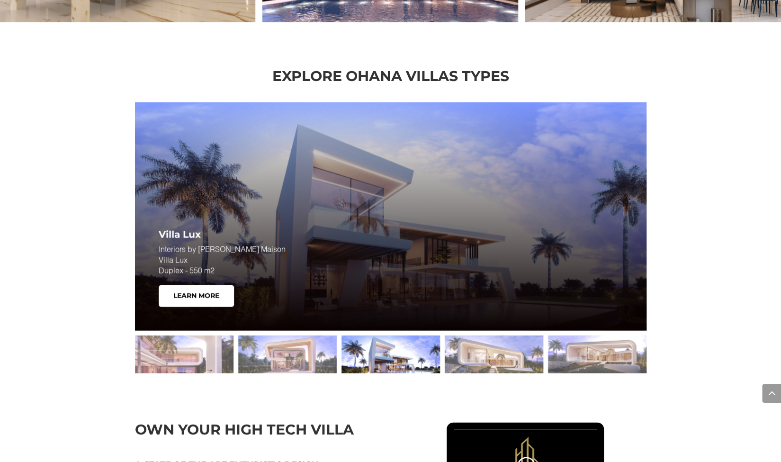
click at [385, 348] on div at bounding box center [391, 354] width 99 height 38
click at [297, 353] on div at bounding box center [287, 354] width 99 height 38
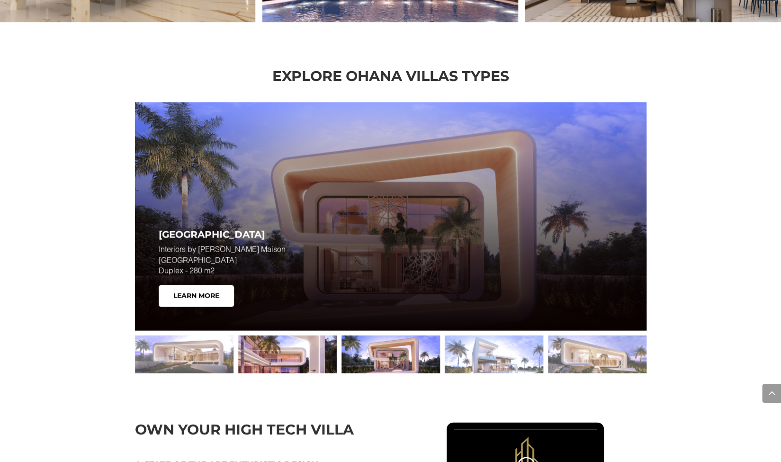
click at [299, 358] on div at bounding box center [287, 354] width 99 height 38
click at [275, 355] on div at bounding box center [287, 354] width 99 height 38
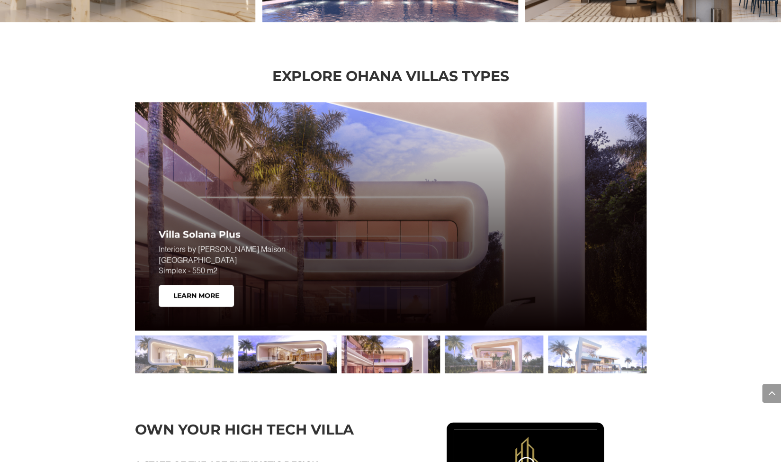
click at [300, 358] on div at bounding box center [287, 354] width 99 height 38
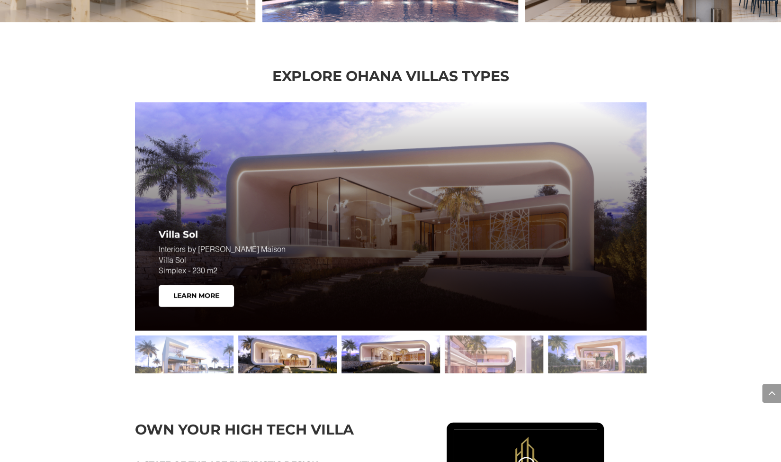
click at [298, 362] on div at bounding box center [287, 354] width 99 height 38
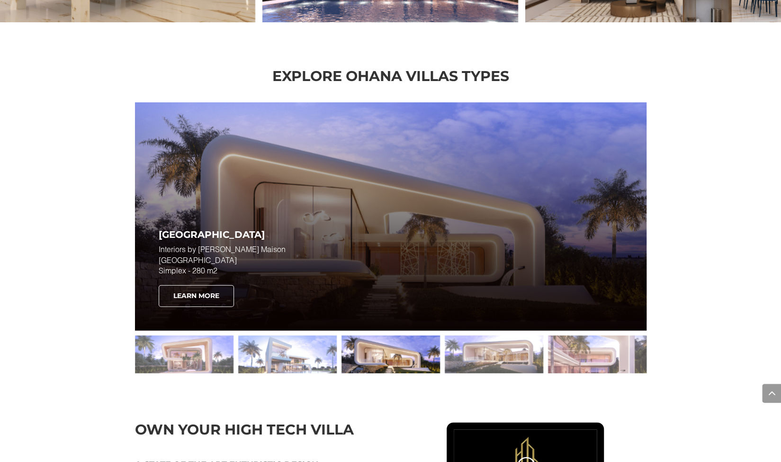
click at [202, 298] on link "Learn More" at bounding box center [196, 296] width 75 height 22
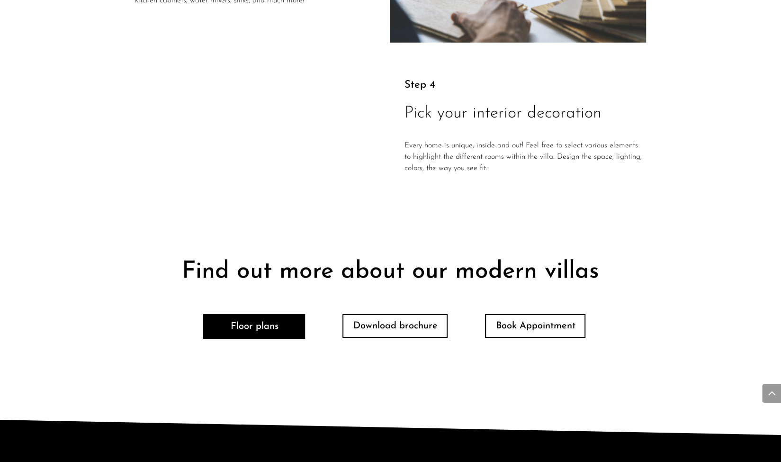
scroll to position [1897, 0]
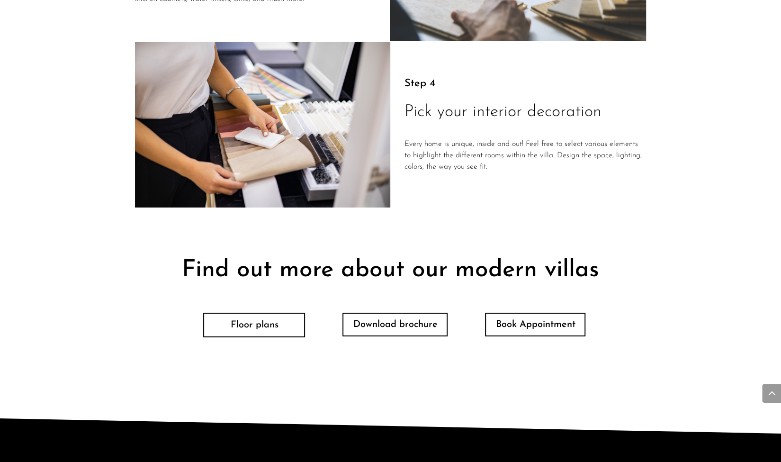
click at [237, 313] on link "Floor plans" at bounding box center [254, 325] width 102 height 25
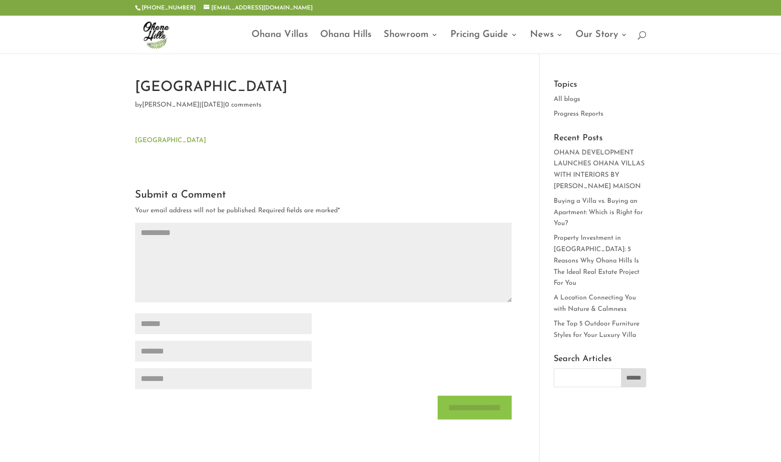
click at [137, 145] on p "Villa Neo" at bounding box center [323, 140] width 377 height 11
click at [144, 140] on link "Villa Neo" at bounding box center [170, 140] width 71 height 7
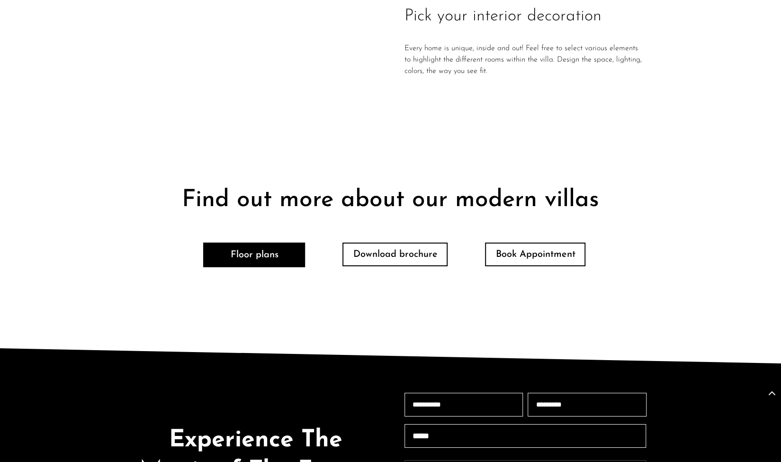
scroll to position [2054, 0]
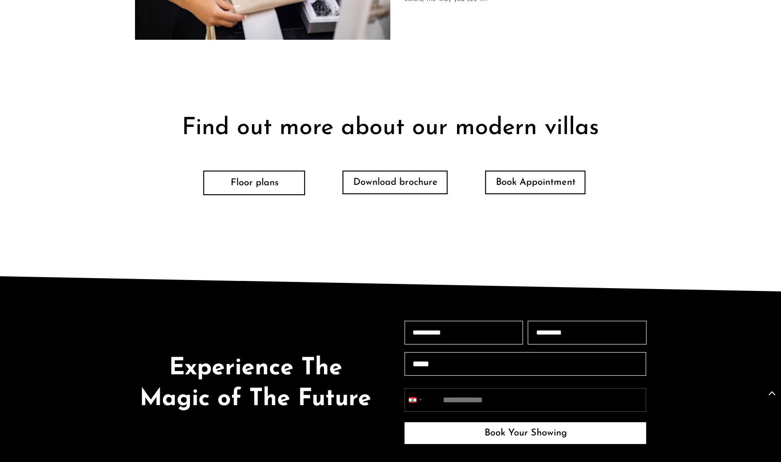
click at [284, 182] on link "Floor plans" at bounding box center [254, 183] width 102 height 25
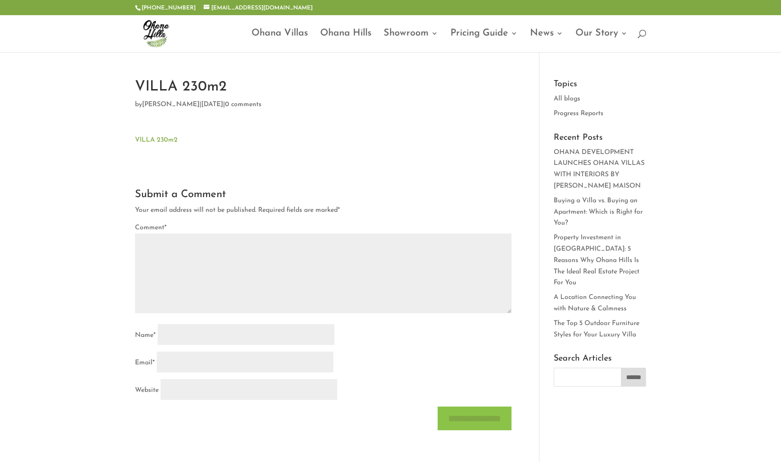
type textarea "*********"
type input "******"
type input "*******"
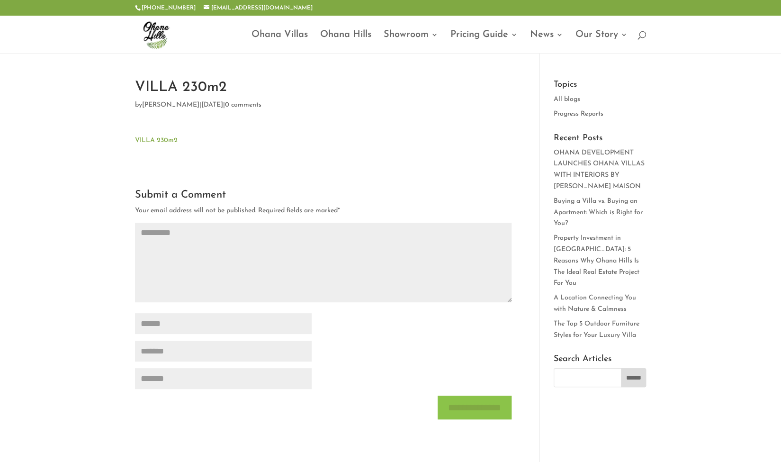
click at [145, 142] on link "VILLA 230m2" at bounding box center [156, 140] width 43 height 7
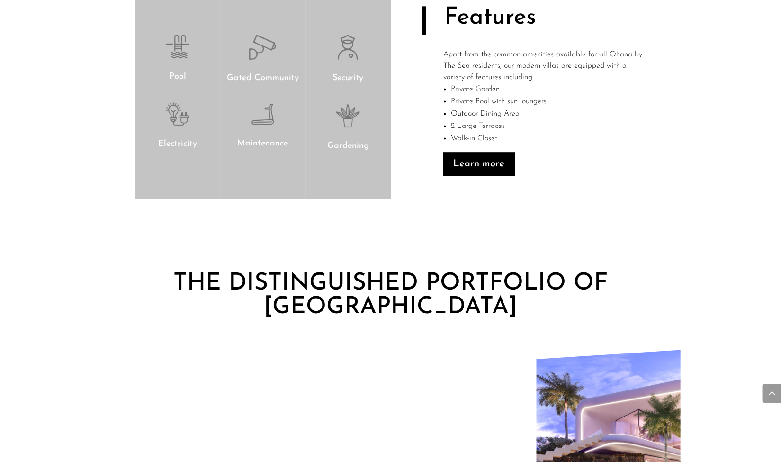
scroll to position [1750, 0]
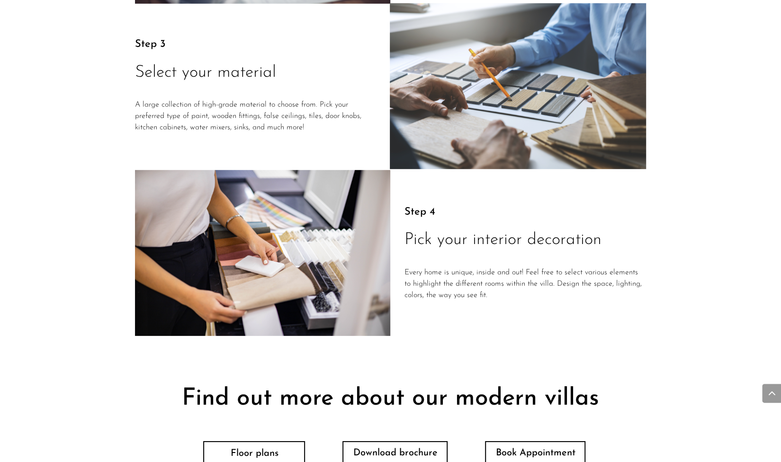
click at [256, 450] on link "Floor plans" at bounding box center [254, 453] width 102 height 25
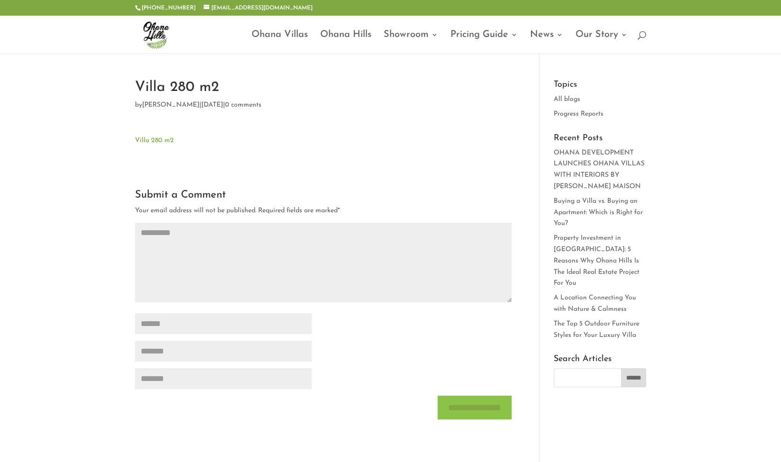
click at [149, 138] on link "Villa 280 m2" at bounding box center [154, 140] width 39 height 7
click at [465, 39] on link "Pricing Guide" at bounding box center [484, 42] width 67 height 22
click at [497, 34] on link "Pricing Guide" at bounding box center [484, 42] width 67 height 22
click at [493, 69] on link "Payment Plans" at bounding box center [507, 73] width 95 height 19
